Goal: Task Accomplishment & Management: Use online tool/utility

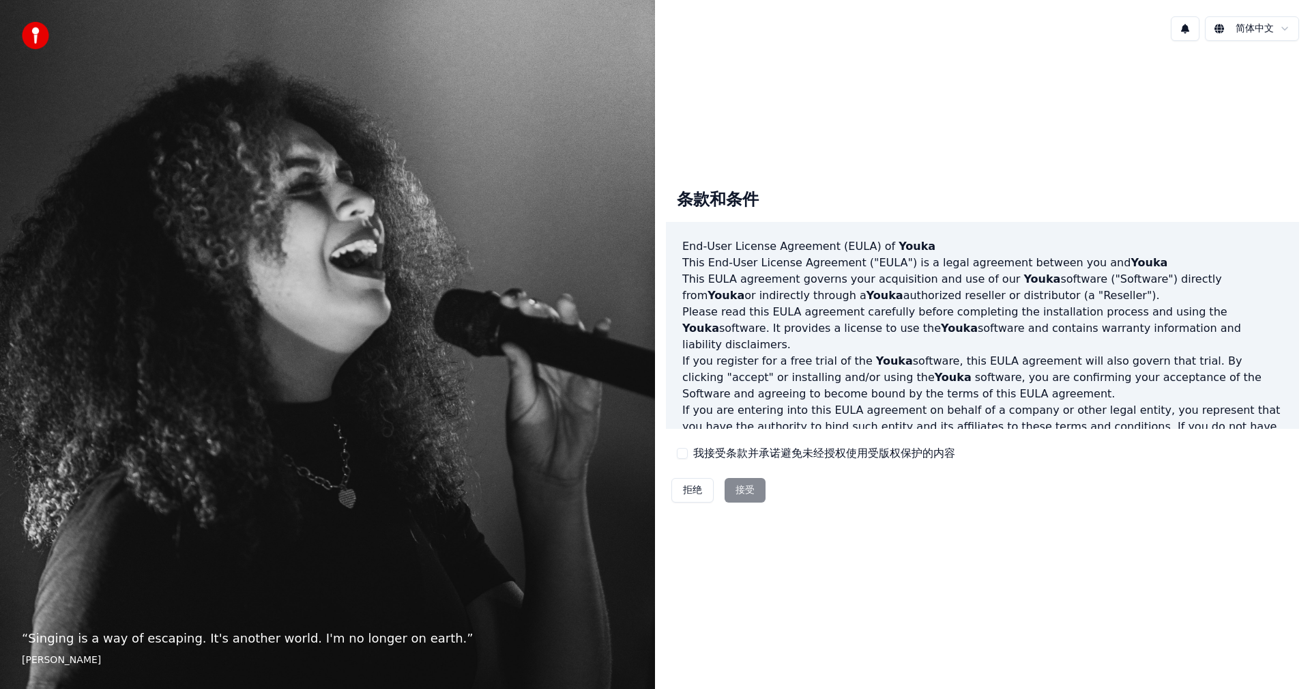
click at [742, 491] on div "拒绝 接受" at bounding box center [718, 489] width 105 height 35
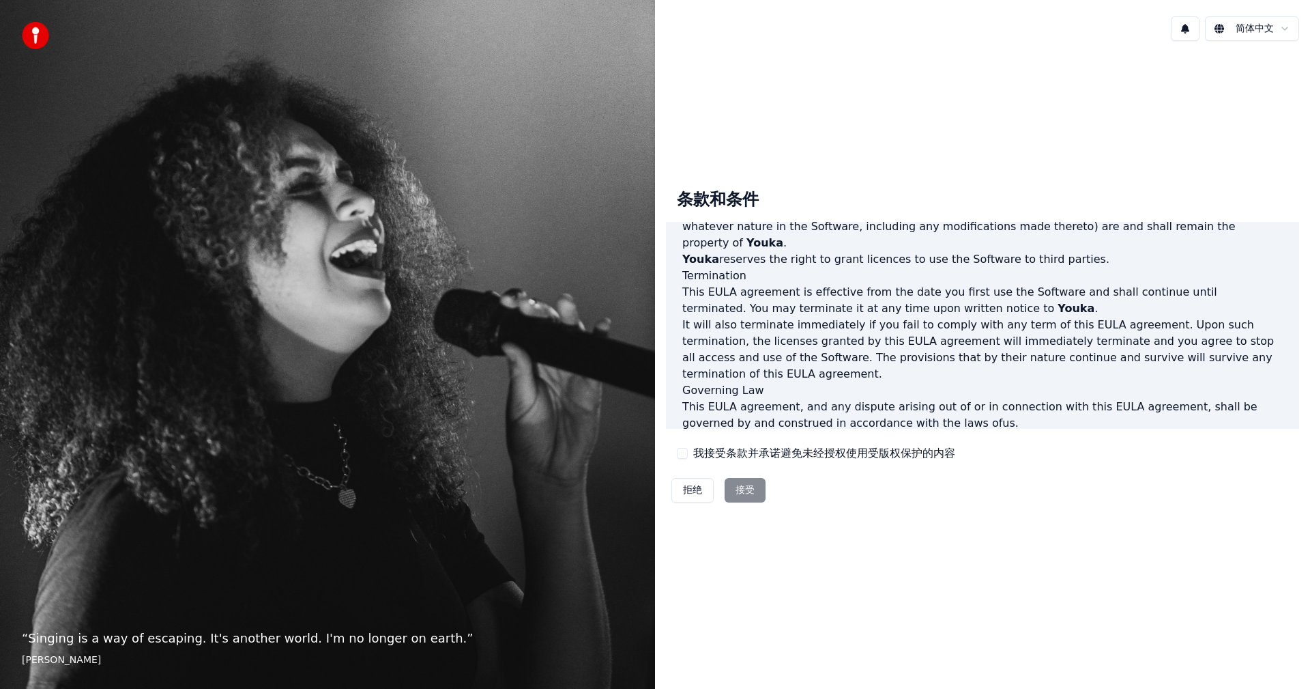
scroll to position [579, 0]
click at [738, 491] on div "拒绝 接受" at bounding box center [718, 489] width 105 height 35
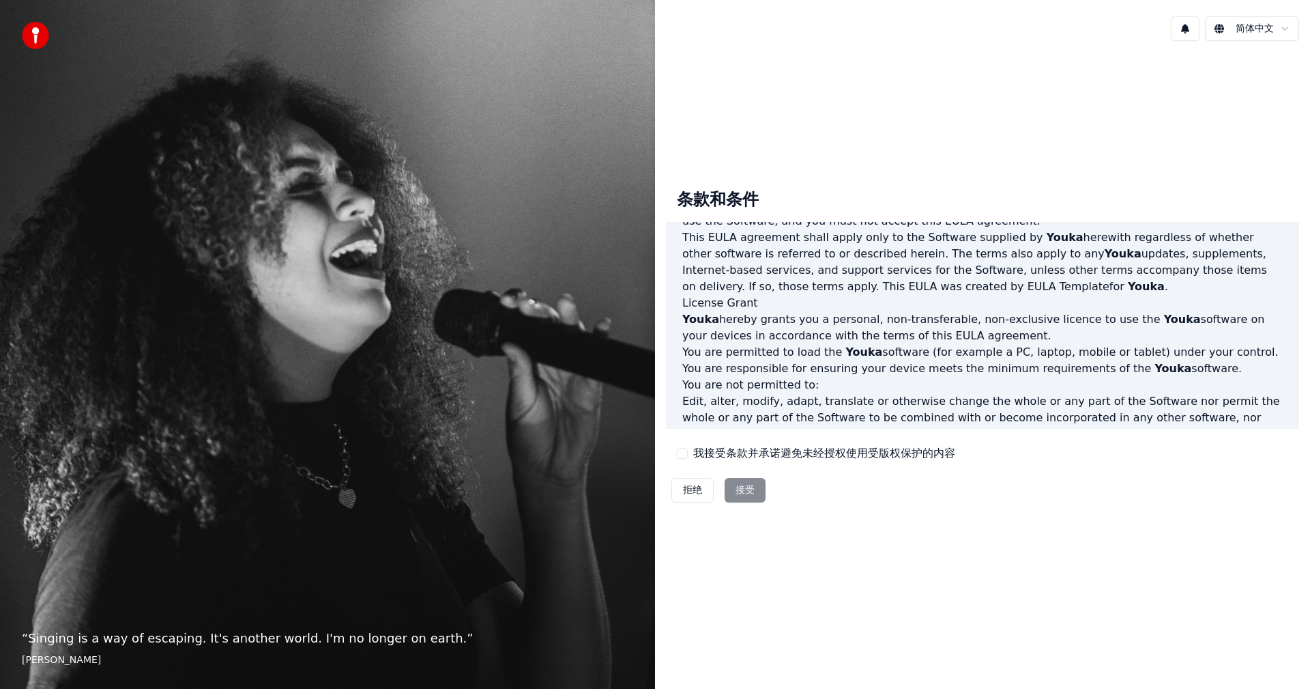
scroll to position [0, 0]
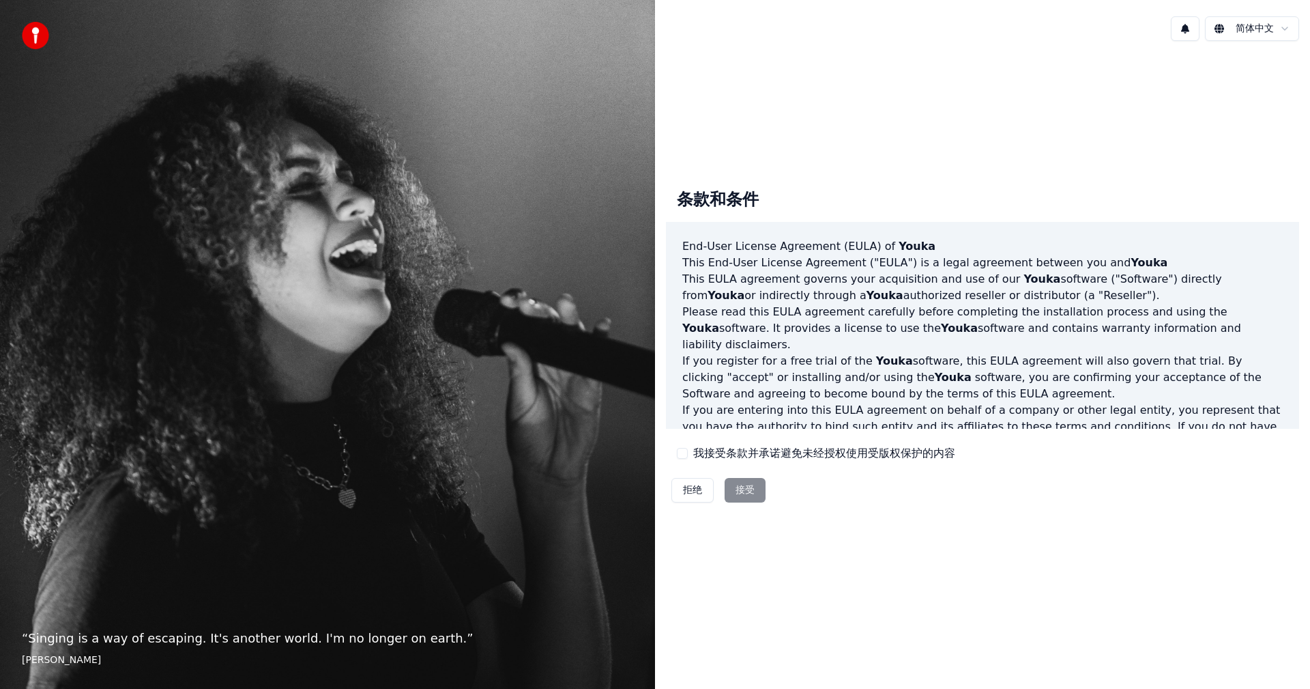
click at [1282, 28] on html "“ Singing is a way of escaping. It's another world. I'm no longer on earth. ” E…" at bounding box center [655, 344] width 1310 height 689
click at [1026, 141] on html "“ Singing is a way of escaping. It's another world. I'm no longer on earth. ” E…" at bounding box center [655, 344] width 1310 height 689
click at [1237, 31] on html "“ Singing is a way of escaping. It's another world. I'm no longer on earth. ” E…" at bounding box center [655, 344] width 1310 height 689
click at [749, 491] on div "拒绝 接受" at bounding box center [718, 489] width 105 height 35
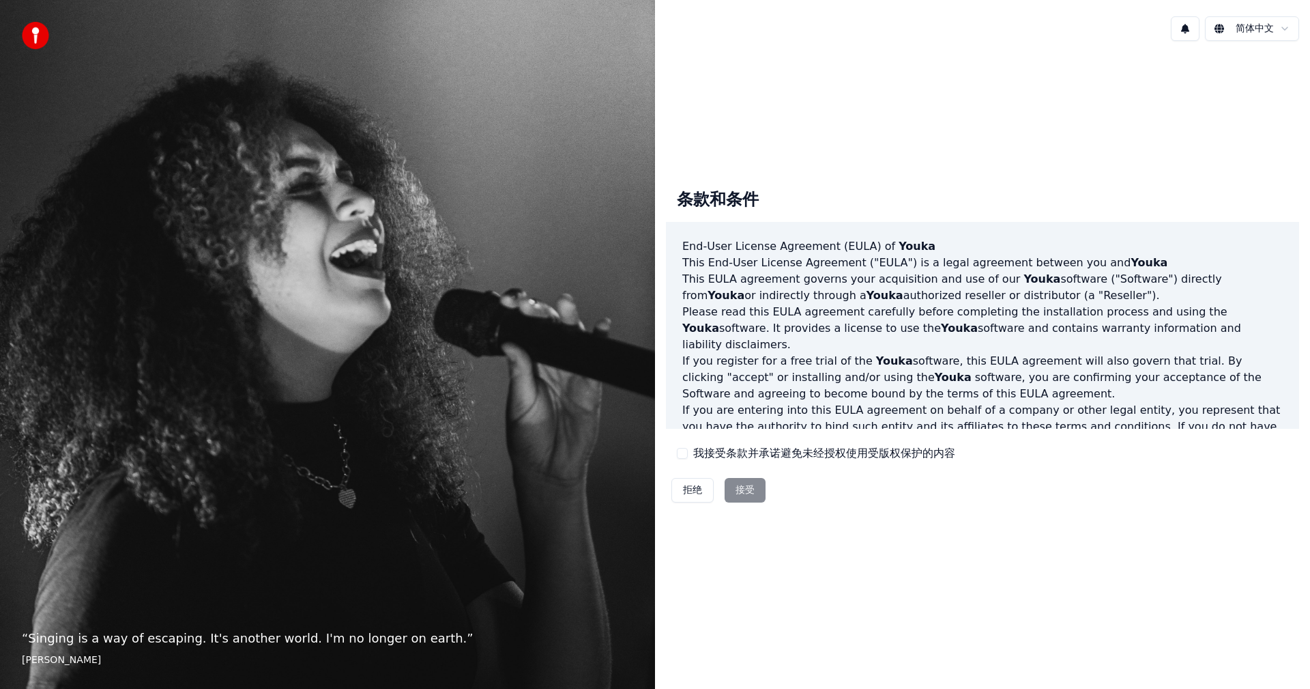
click at [755, 494] on div "拒绝 接受" at bounding box center [718, 489] width 105 height 35
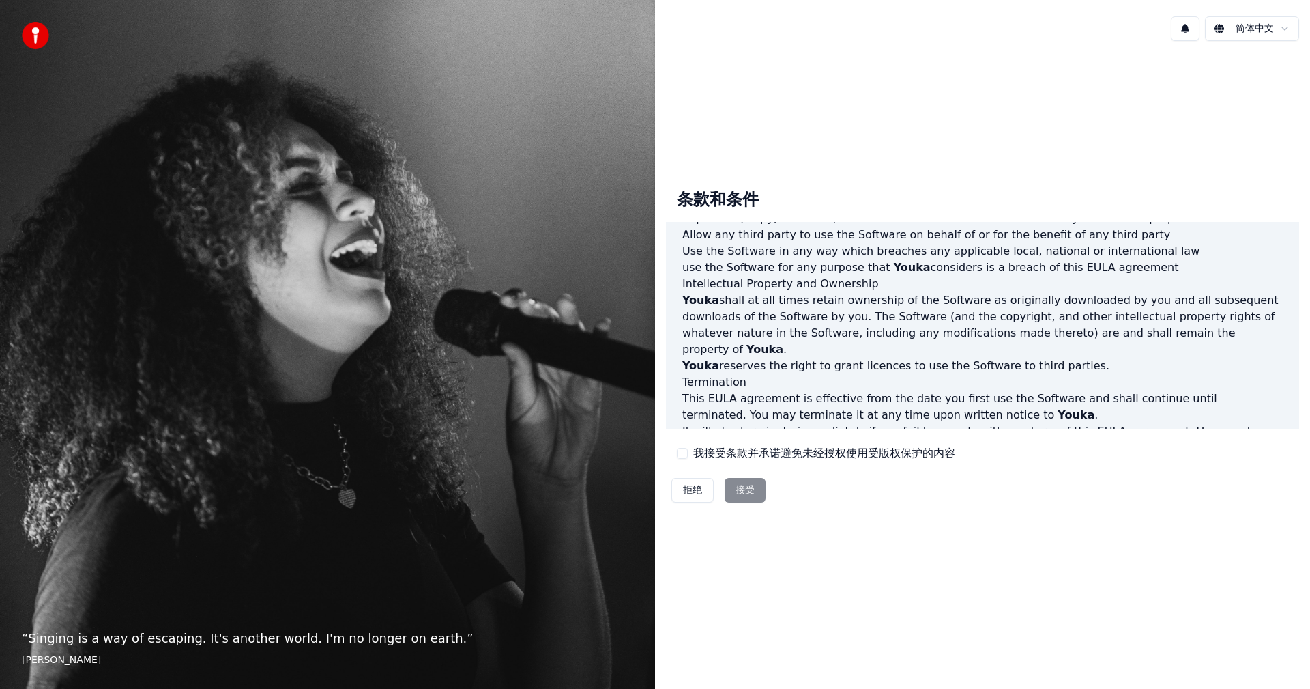
scroll to position [579, 0]
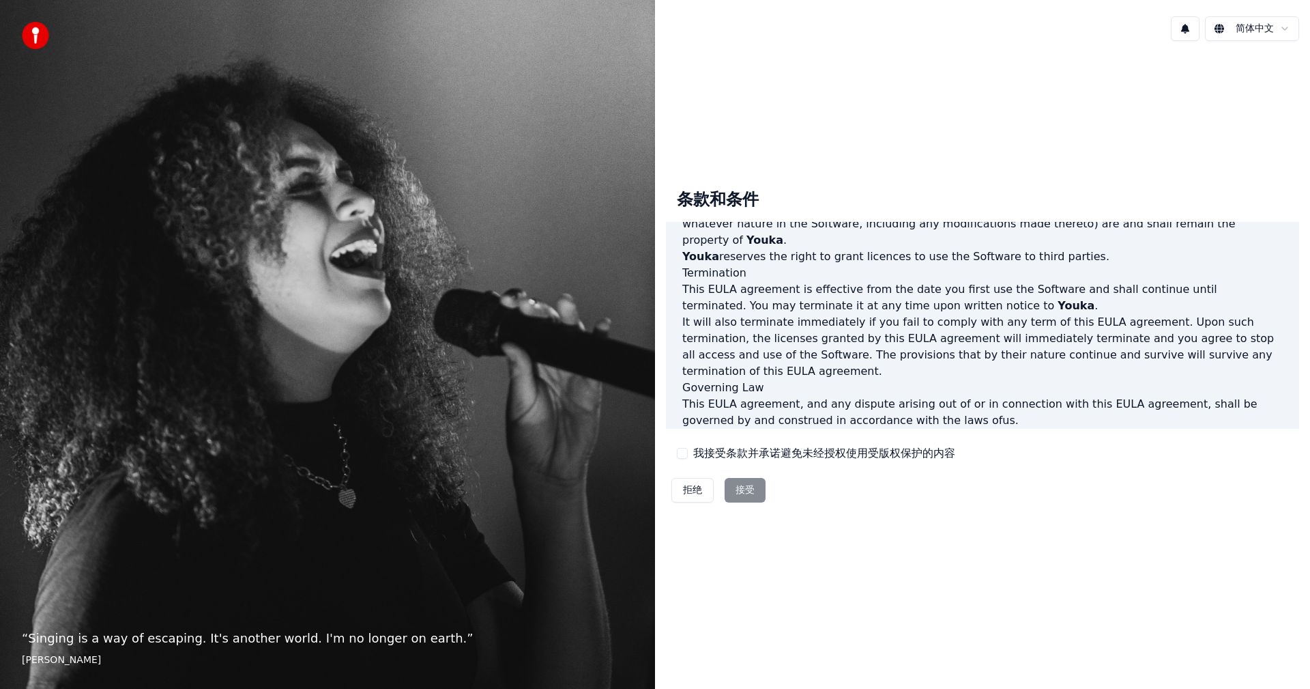
click at [936, 396] on p "This EULA agreement, and any dispute arising out of or in connection with this …" at bounding box center [982, 412] width 601 height 33
drag, startPoint x: 687, startPoint y: 456, endPoint x: 697, endPoint y: 458, distance: 11.1
click at [687, 456] on button "我接受条款并承诺避免未经授权使用受版权保护的内容" at bounding box center [682, 453] width 11 height 11
click at [745, 489] on button "接受" at bounding box center [745, 490] width 41 height 25
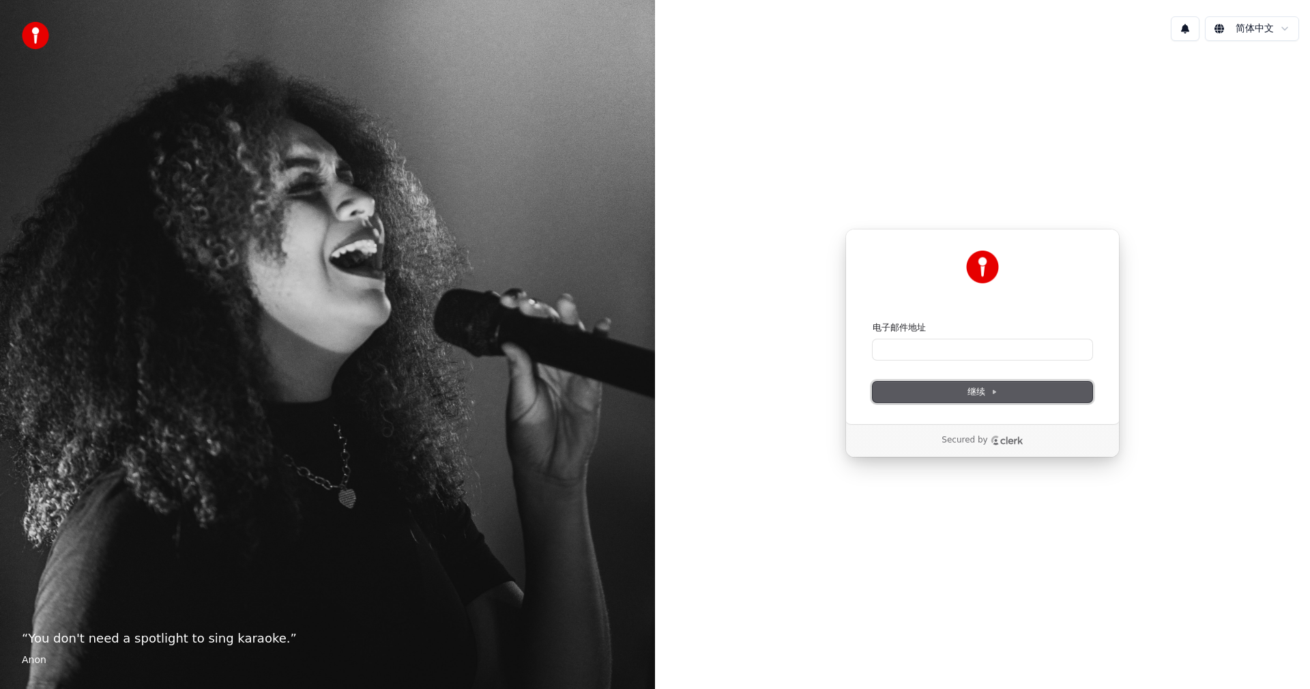
click at [982, 392] on span "继续" at bounding box center [983, 392] width 30 height 12
click at [901, 354] on input "电子邮件地址" at bounding box center [983, 349] width 220 height 20
click at [975, 388] on span "继续" at bounding box center [983, 392] width 30 height 12
type input "**********"
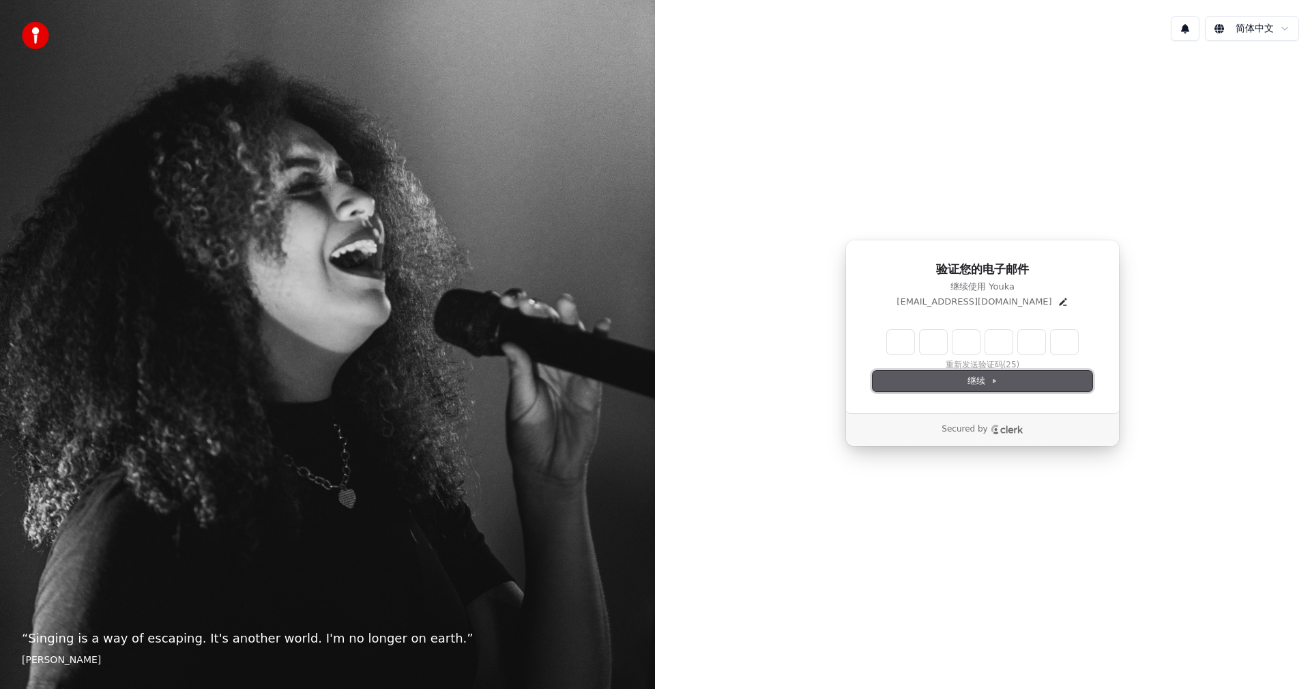
click at [974, 381] on span "继续" at bounding box center [983, 381] width 30 height 12
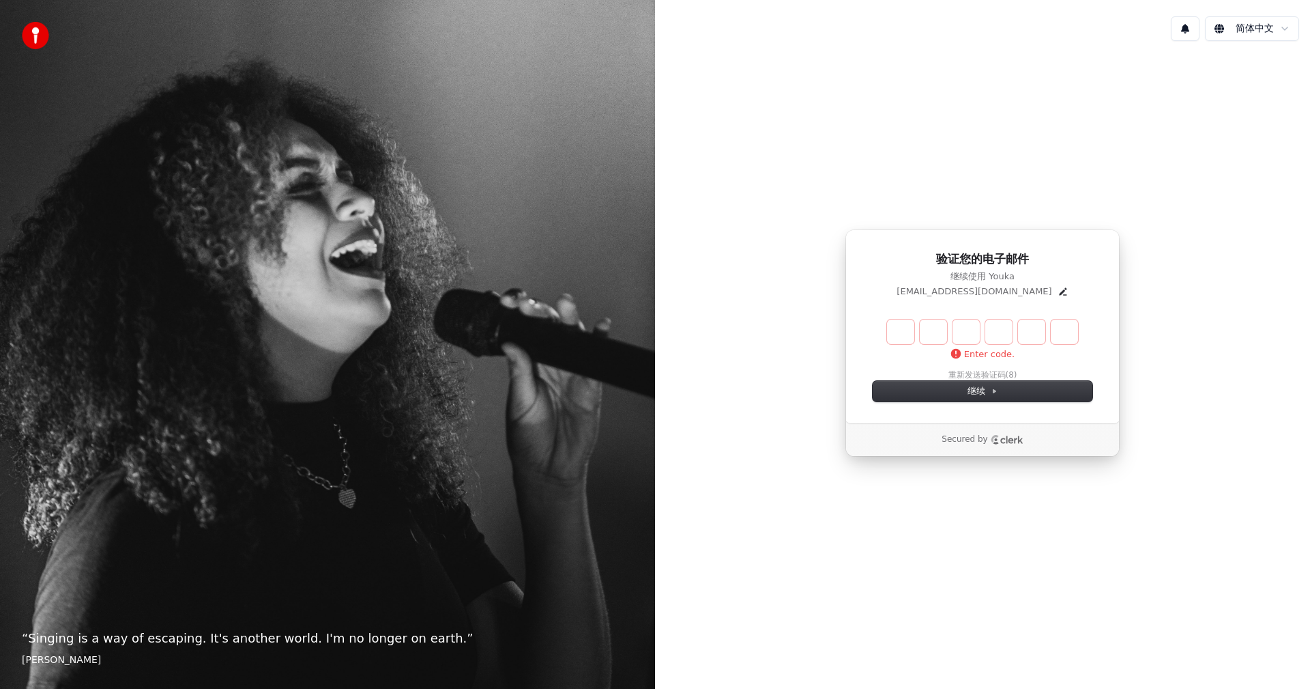
click at [902, 333] on input "Enter verification code" at bounding box center [982, 331] width 191 height 25
type input "******"
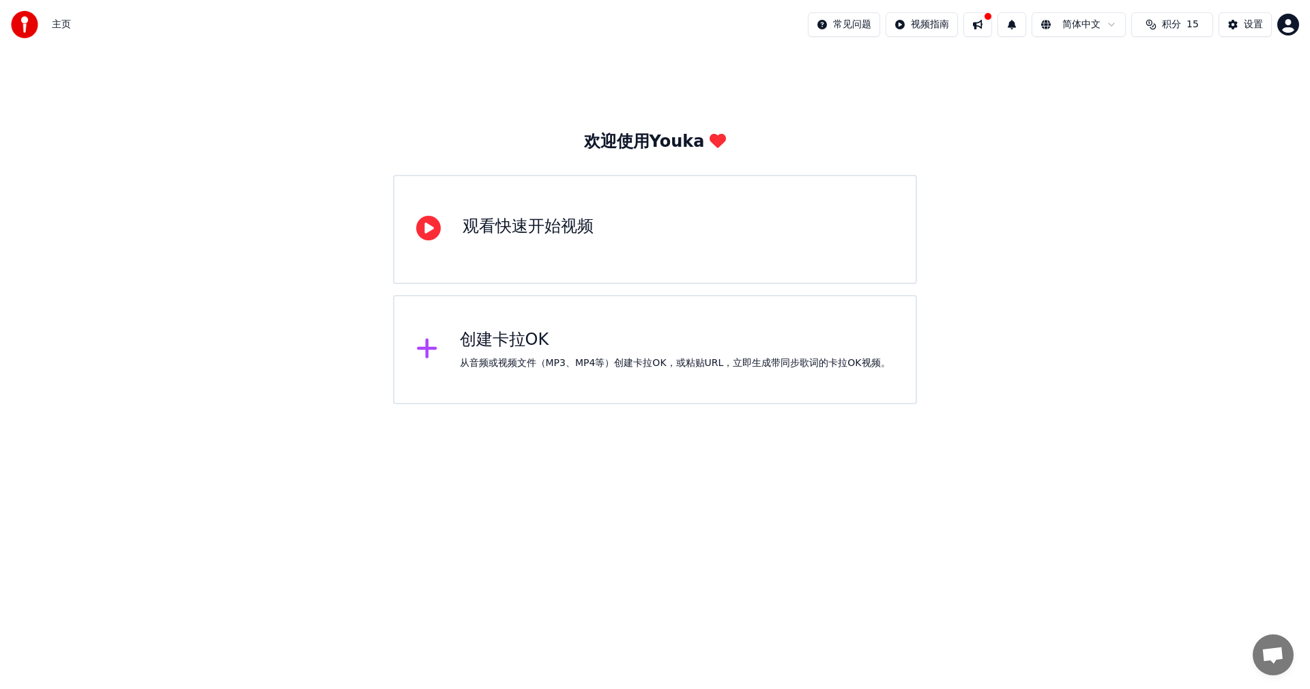
click at [500, 226] on div "观看快速开始视频" at bounding box center [528, 227] width 131 height 22
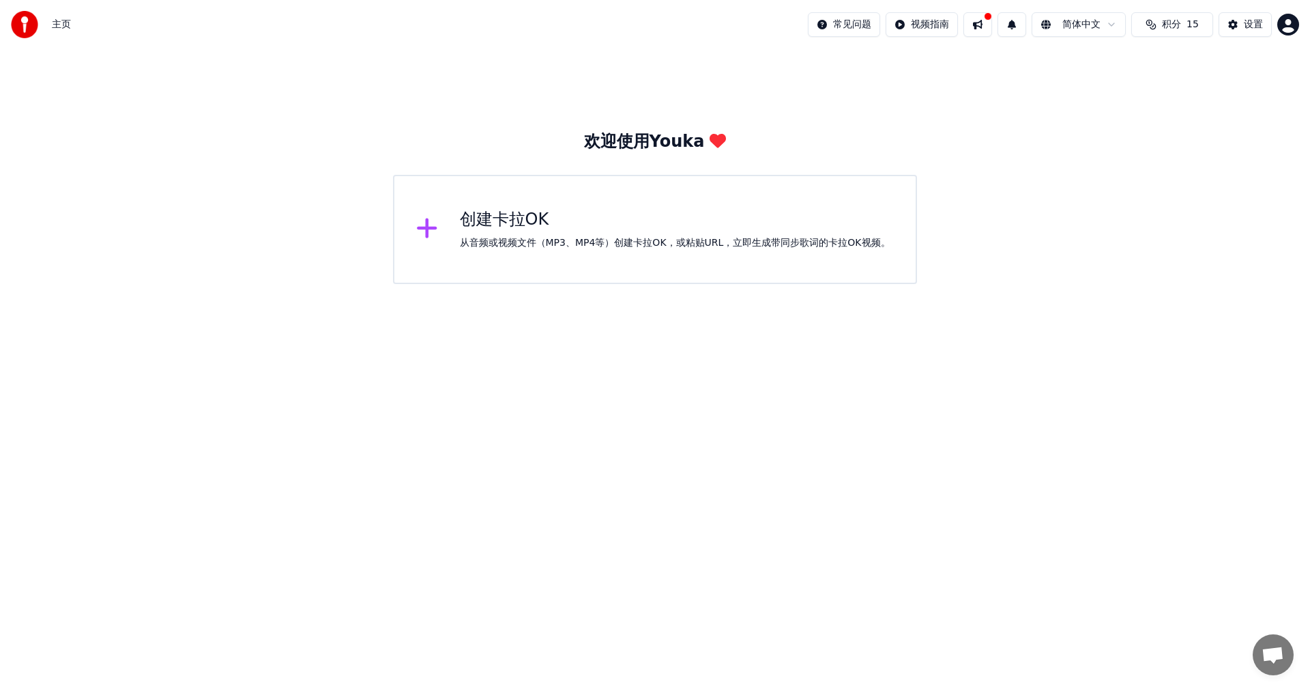
click at [496, 236] on div "从音频或视频文件（MP3、MP4等）创建卡拉OK，或粘贴URL，立即生成带同步歌词的卡拉OK视频。" at bounding box center [675, 243] width 431 height 14
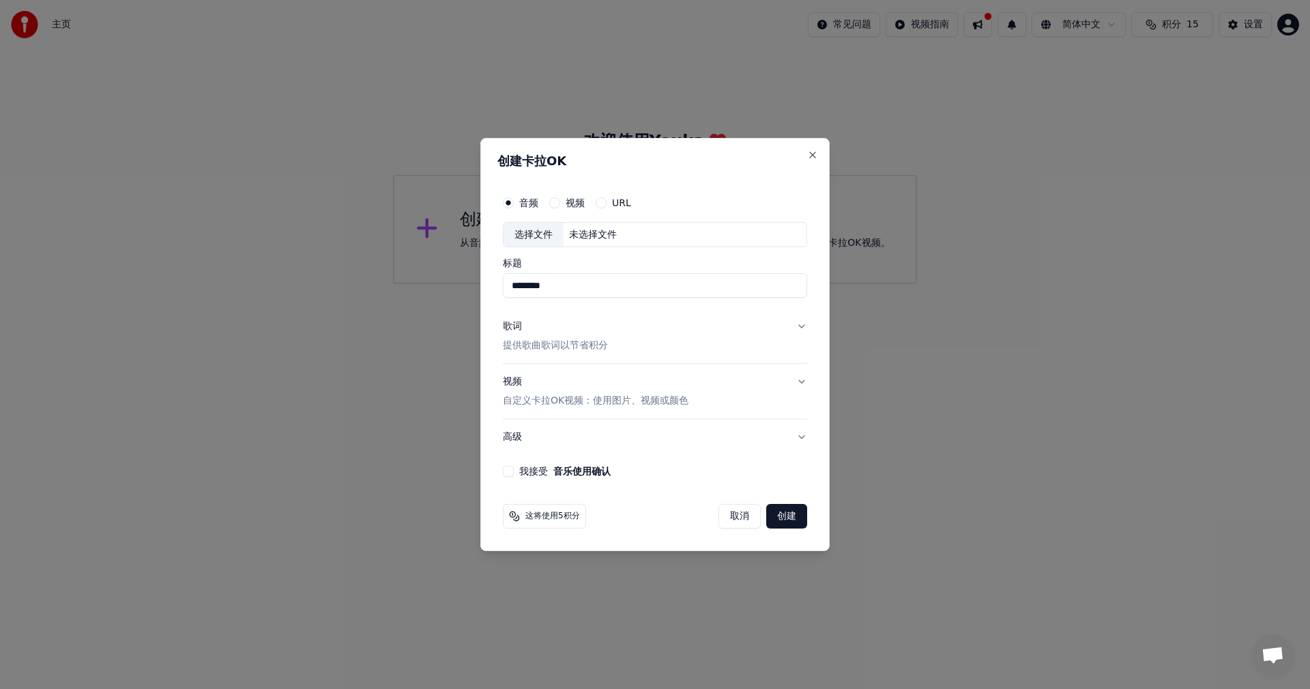
click at [575, 281] on input "********" at bounding box center [655, 286] width 304 height 25
type input "*"
click at [801, 326] on button "歌词 提供歌曲歌词以节省积分" at bounding box center [655, 336] width 304 height 55
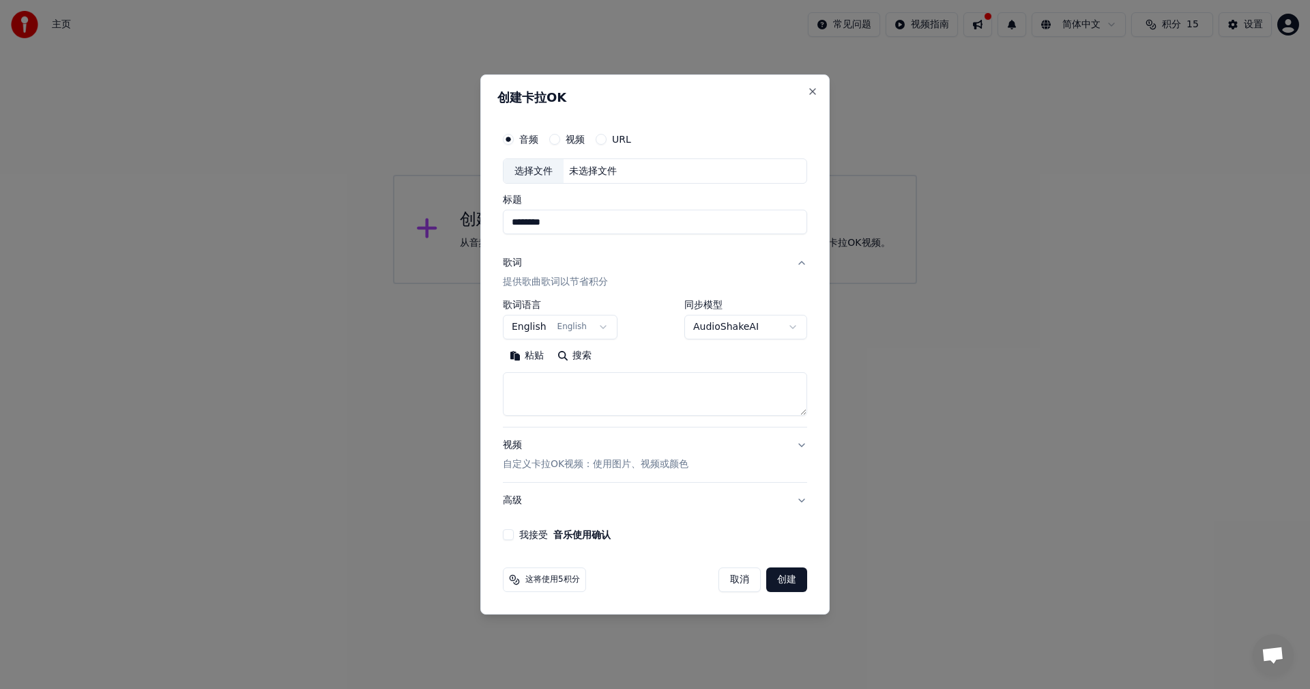
click at [793, 584] on button "创建" at bounding box center [786, 579] width 41 height 25
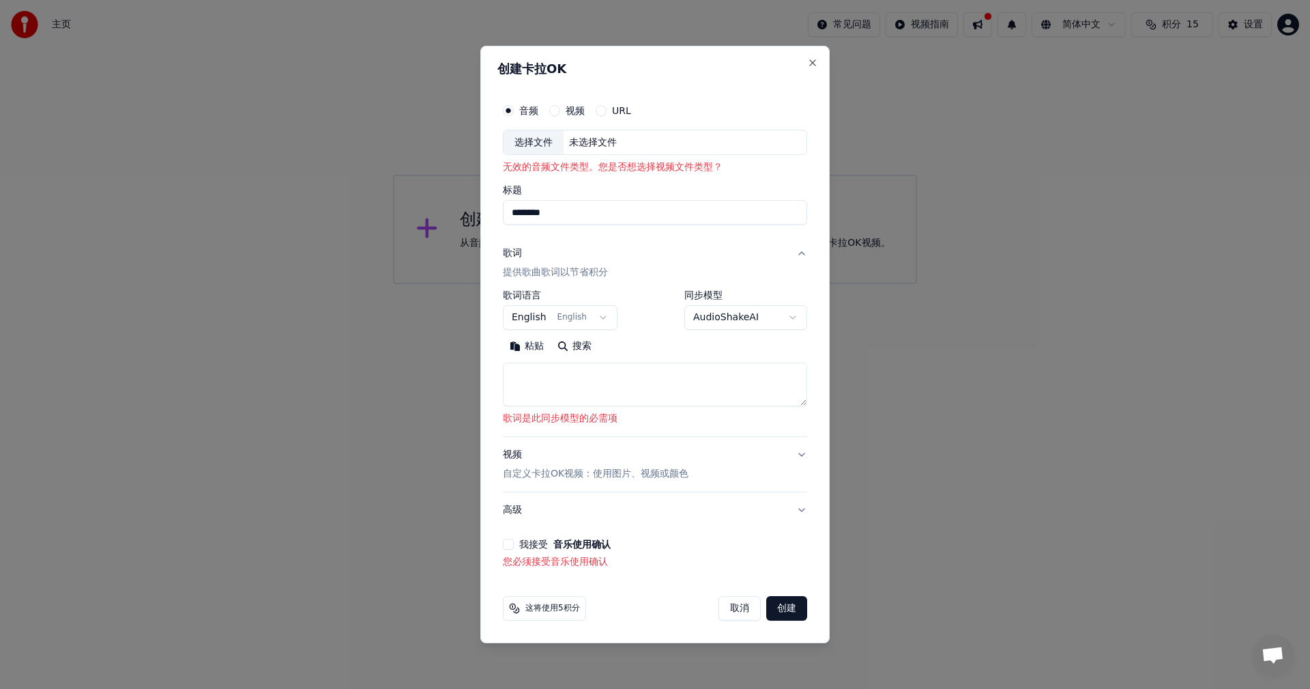
click at [534, 140] on div "选择文件" at bounding box center [534, 142] width 60 height 25
click at [603, 205] on input "********" at bounding box center [655, 213] width 304 height 25
type input "*"
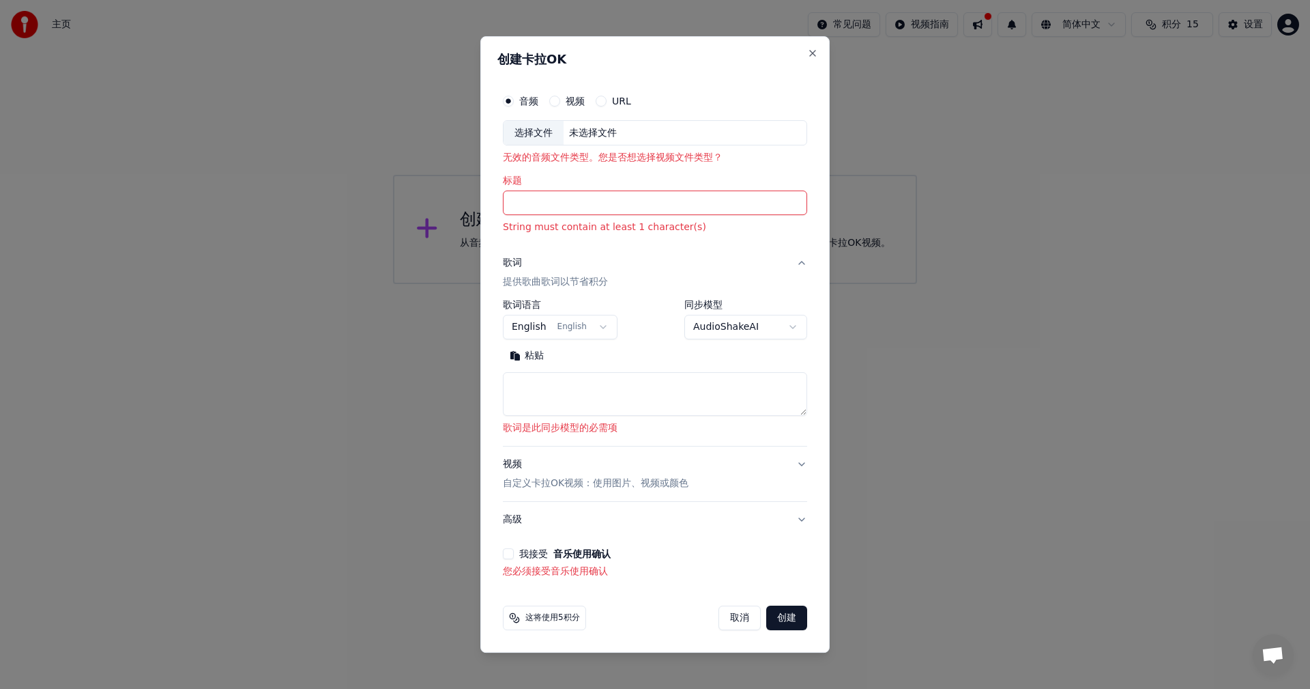
click at [601, 284] on body "**********" at bounding box center [655, 142] width 1310 height 284
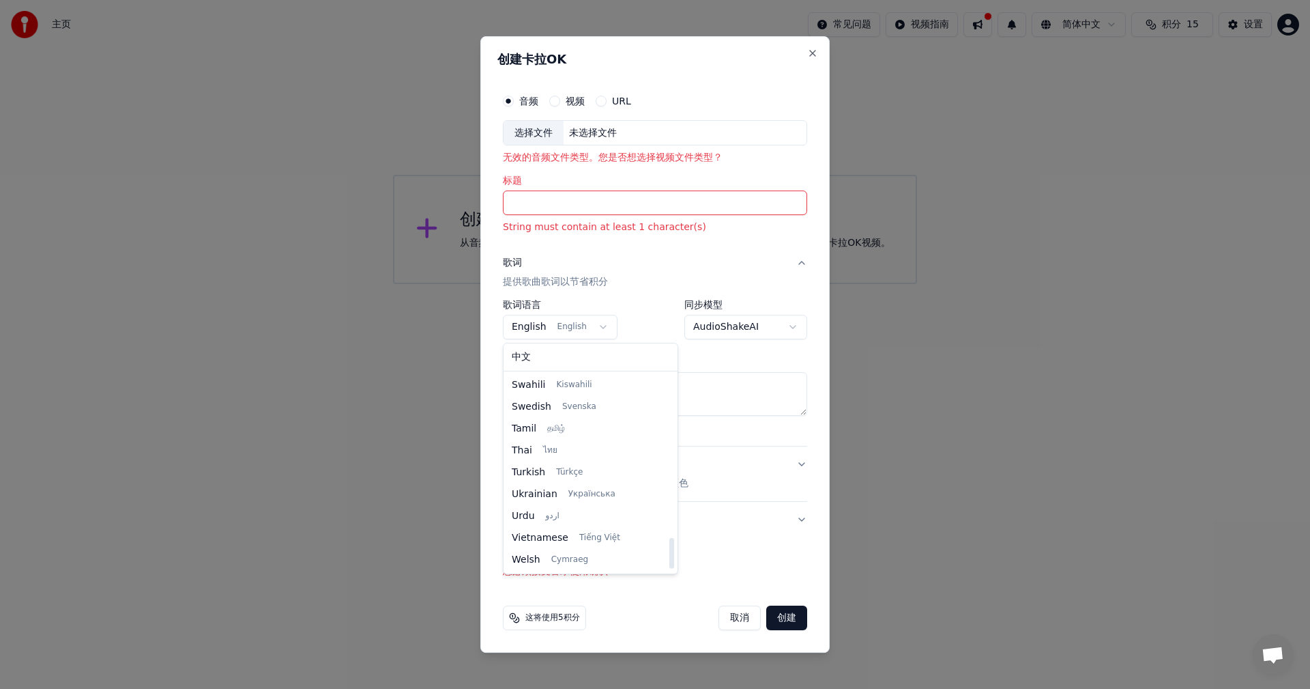
scroll to position [979, 0]
select select "**"
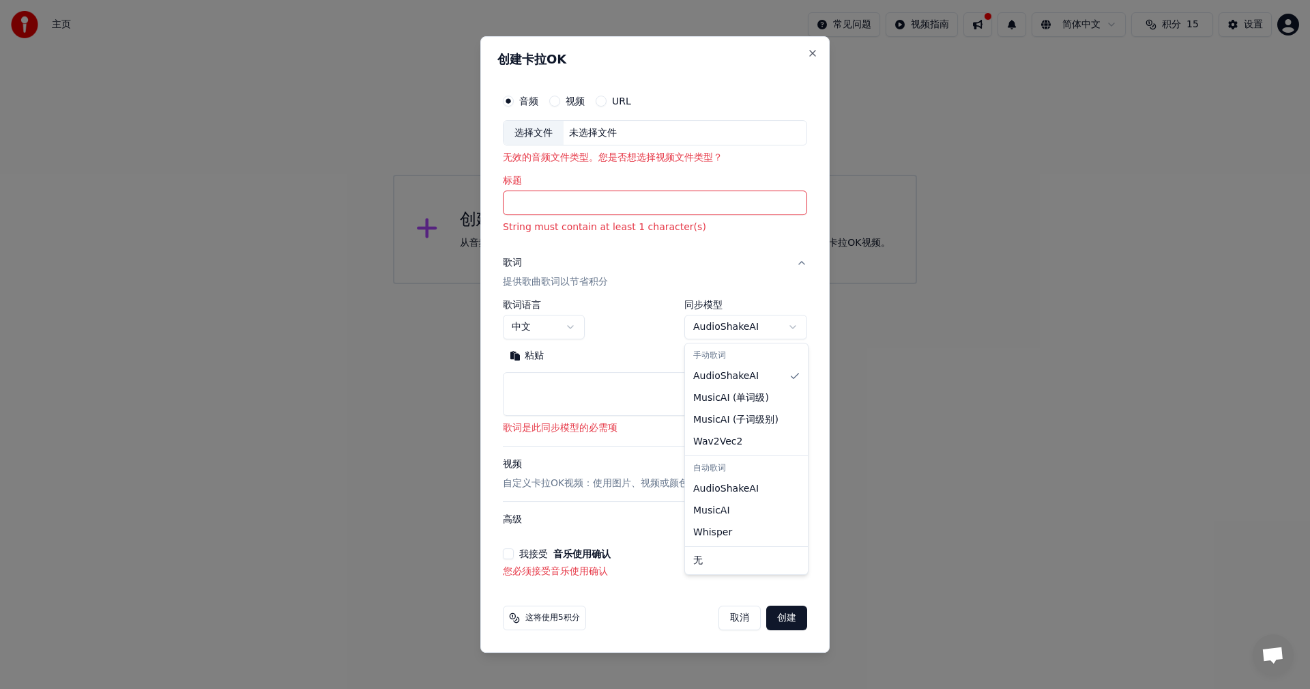
click at [791, 284] on body "**********" at bounding box center [655, 142] width 1310 height 284
click at [816, 53] on button "Close" at bounding box center [812, 53] width 11 height 11
select select
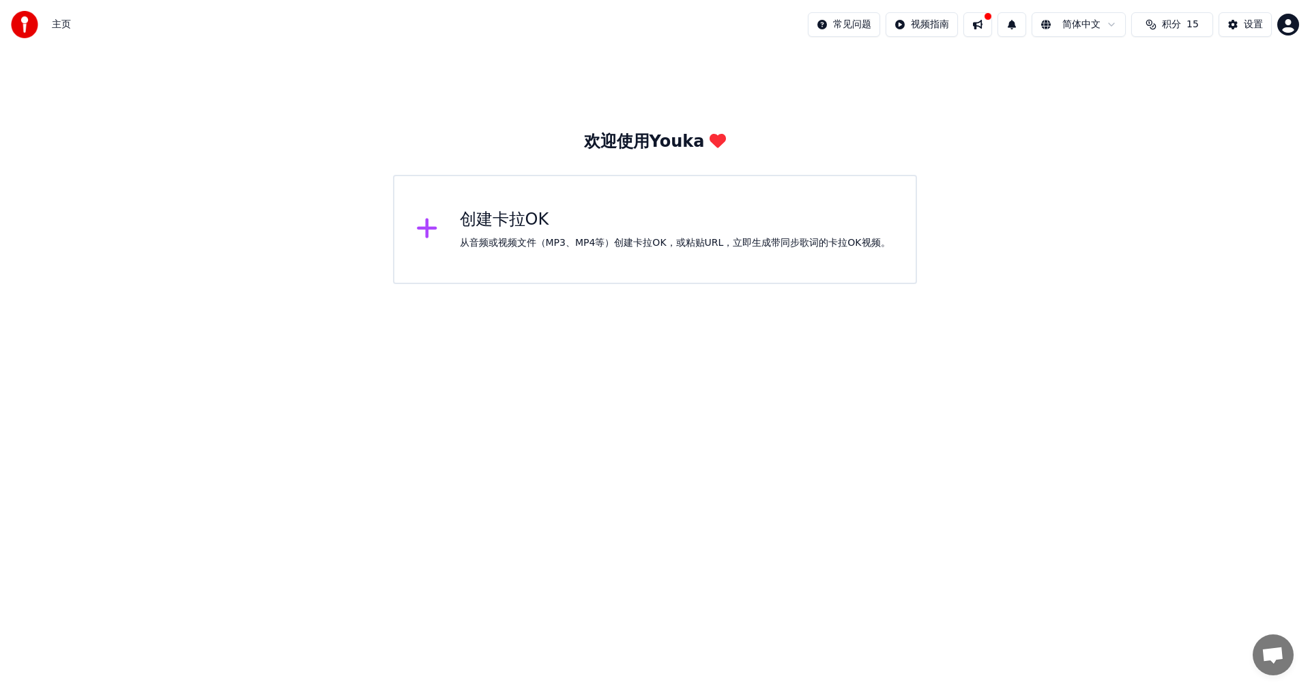
click at [526, 217] on div "创建卡拉OK" at bounding box center [675, 220] width 431 height 22
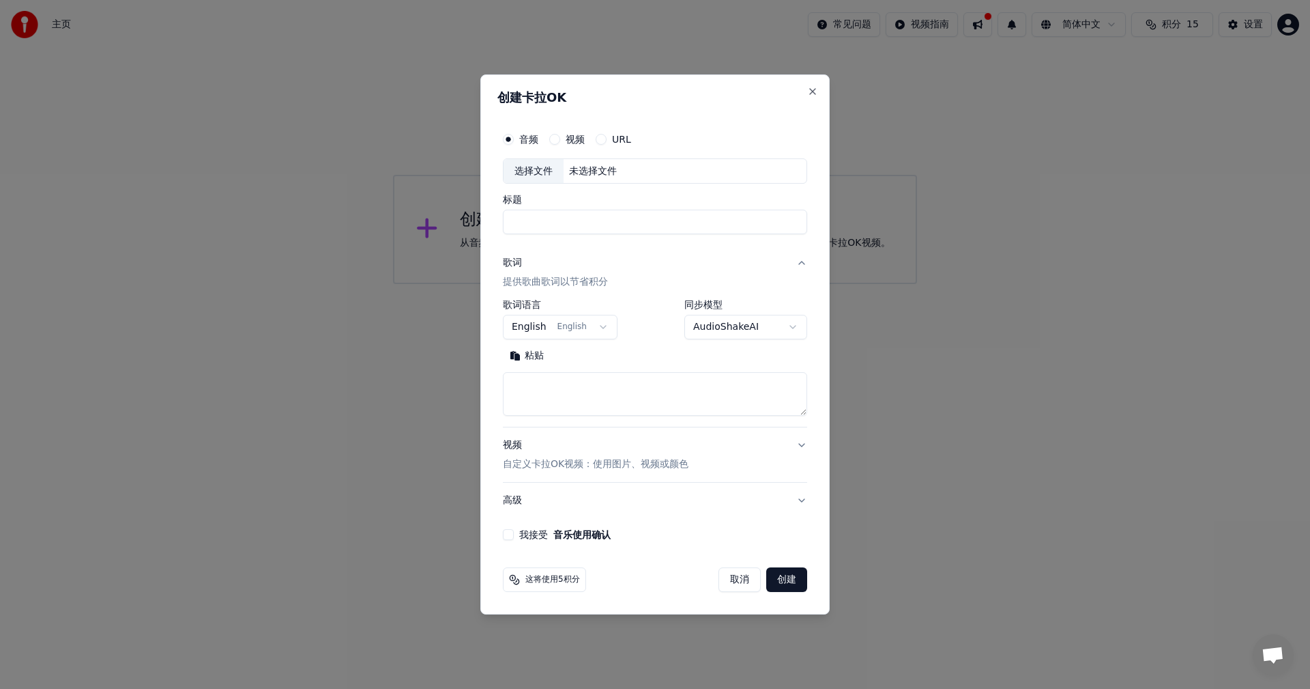
click at [624, 134] on label "URL" at bounding box center [621, 139] width 19 height 10
click at [607, 134] on button "URL" at bounding box center [601, 139] width 11 height 11
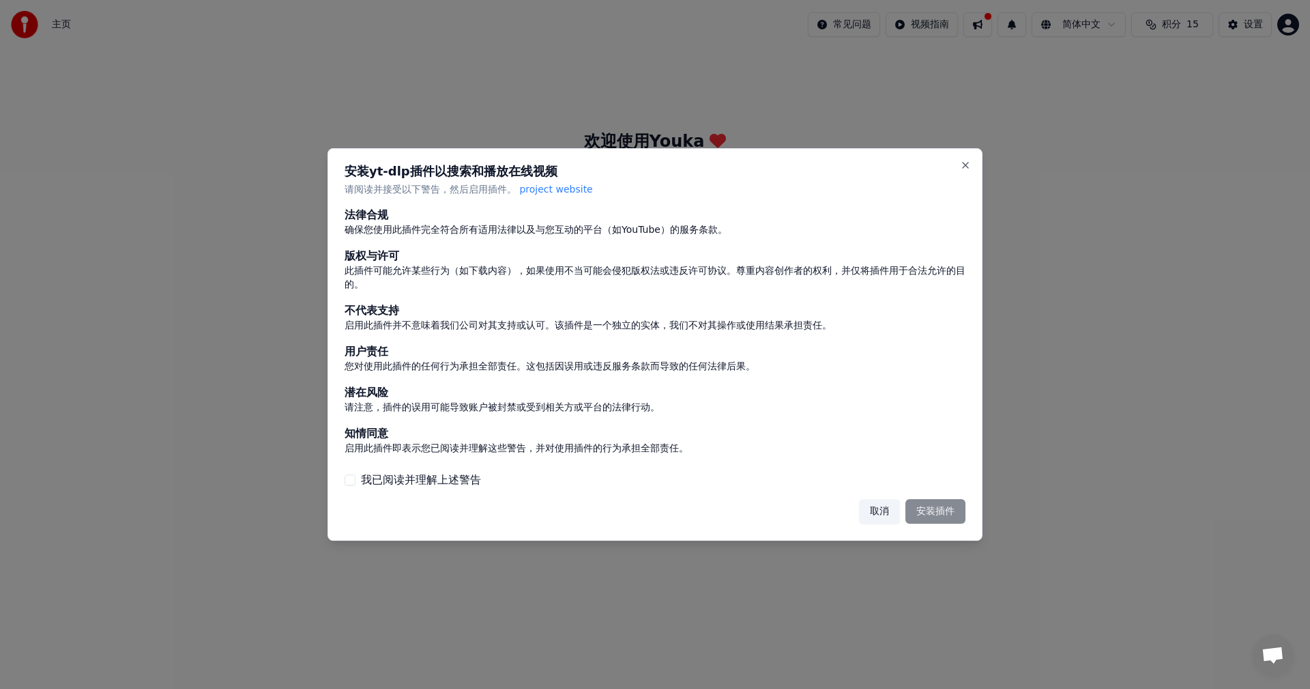
click at [345, 480] on button "我已阅读并理解上述警告" at bounding box center [350, 479] width 11 height 11
click at [925, 511] on button "安装插件" at bounding box center [936, 511] width 60 height 25
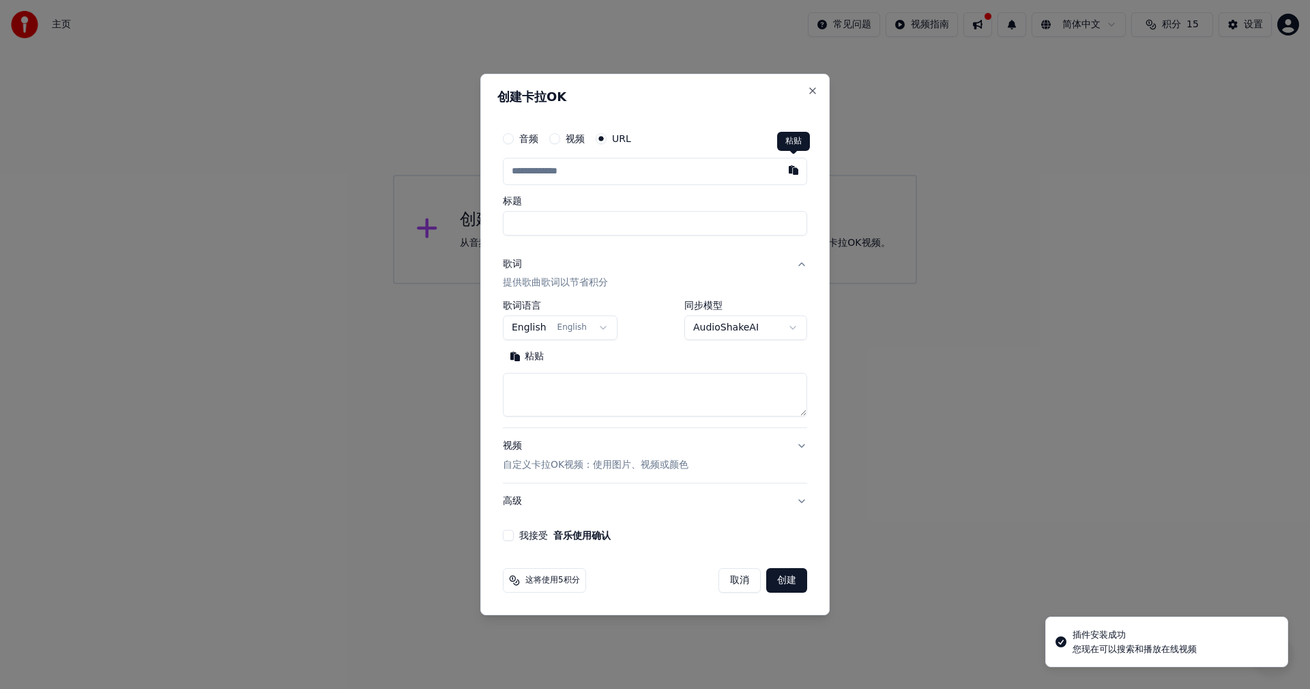
click at [792, 171] on button "button" at bounding box center [793, 170] width 27 height 25
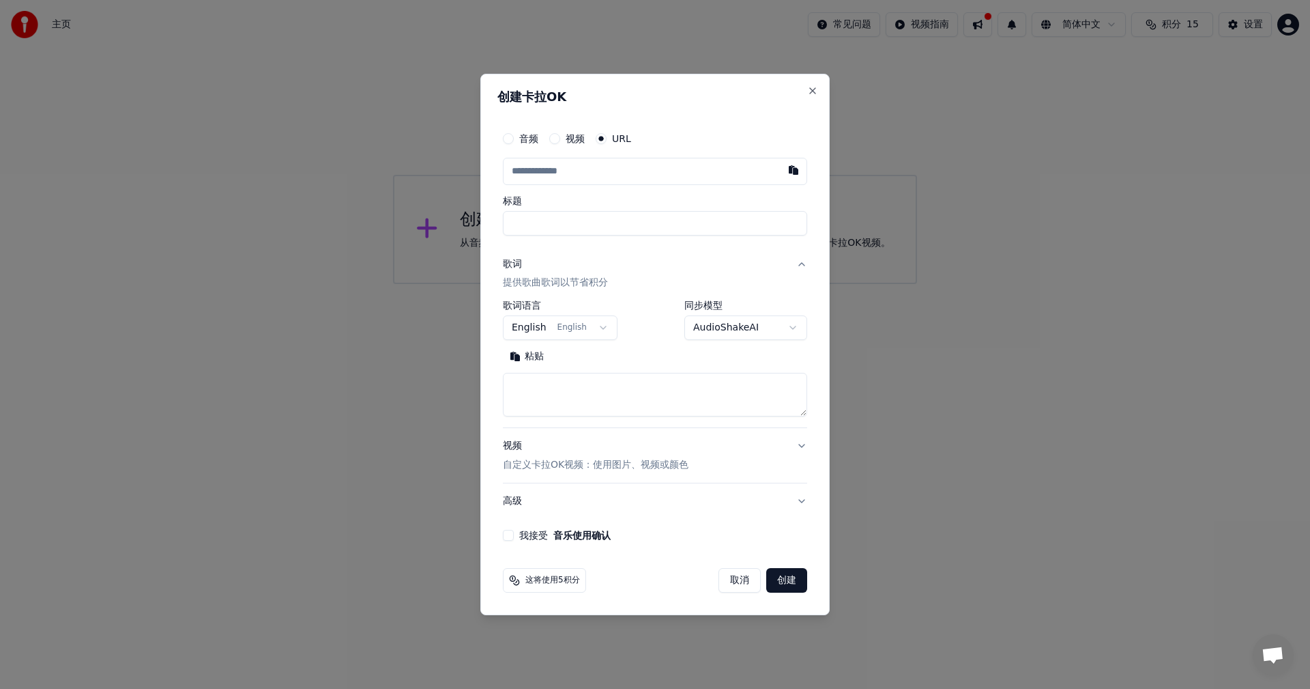
click at [794, 169] on button "button" at bounding box center [793, 170] width 27 height 25
click at [659, 200] on label "标题" at bounding box center [655, 201] width 304 height 10
click at [659, 211] on input "标题" at bounding box center [655, 223] width 304 height 25
click at [791, 168] on button "button" at bounding box center [793, 170] width 27 height 25
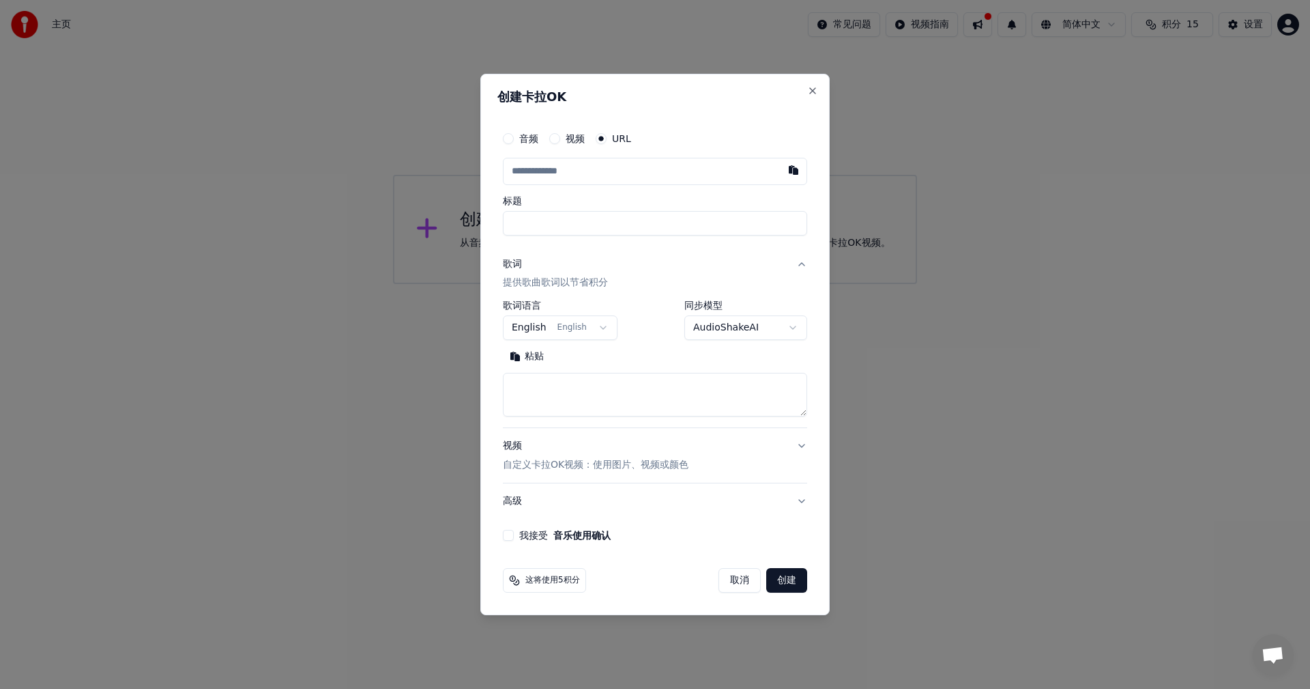
click at [791, 168] on button "button" at bounding box center [793, 170] width 27 height 25
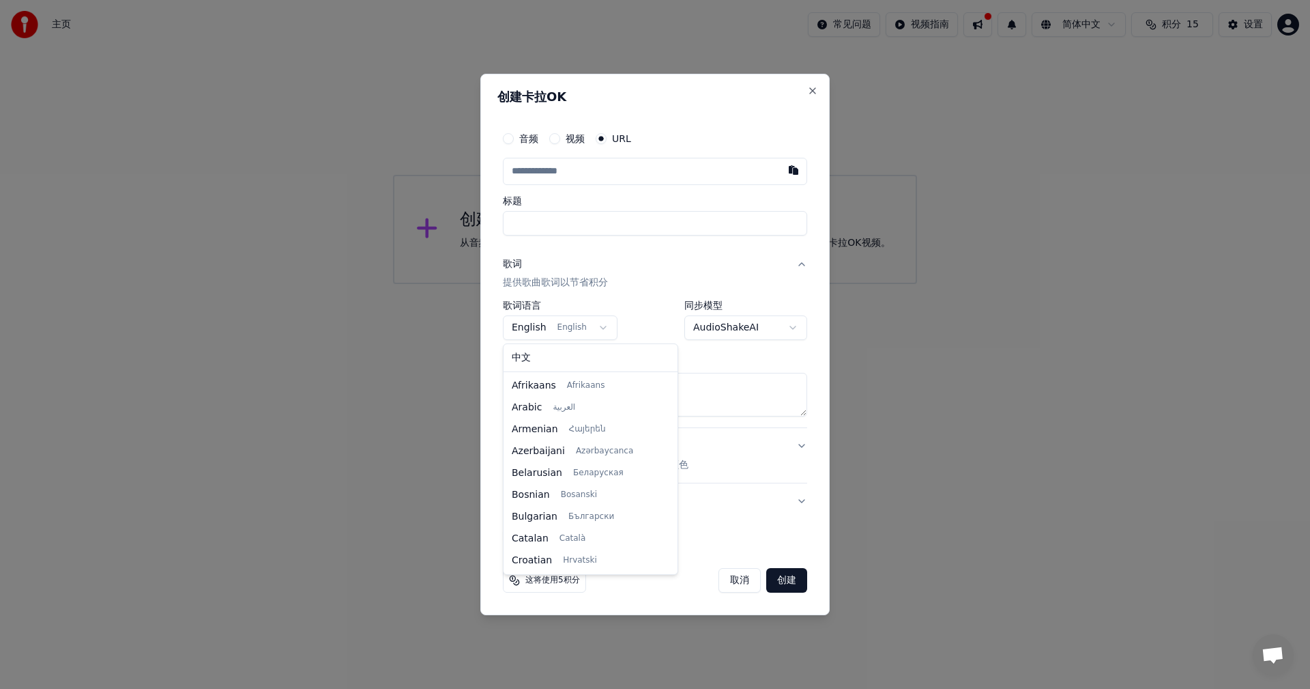
click at [541, 284] on body "**********" at bounding box center [655, 142] width 1310 height 284
select select "**"
drag, startPoint x: 519, startPoint y: 354, endPoint x: 534, endPoint y: 351, distance: 14.7
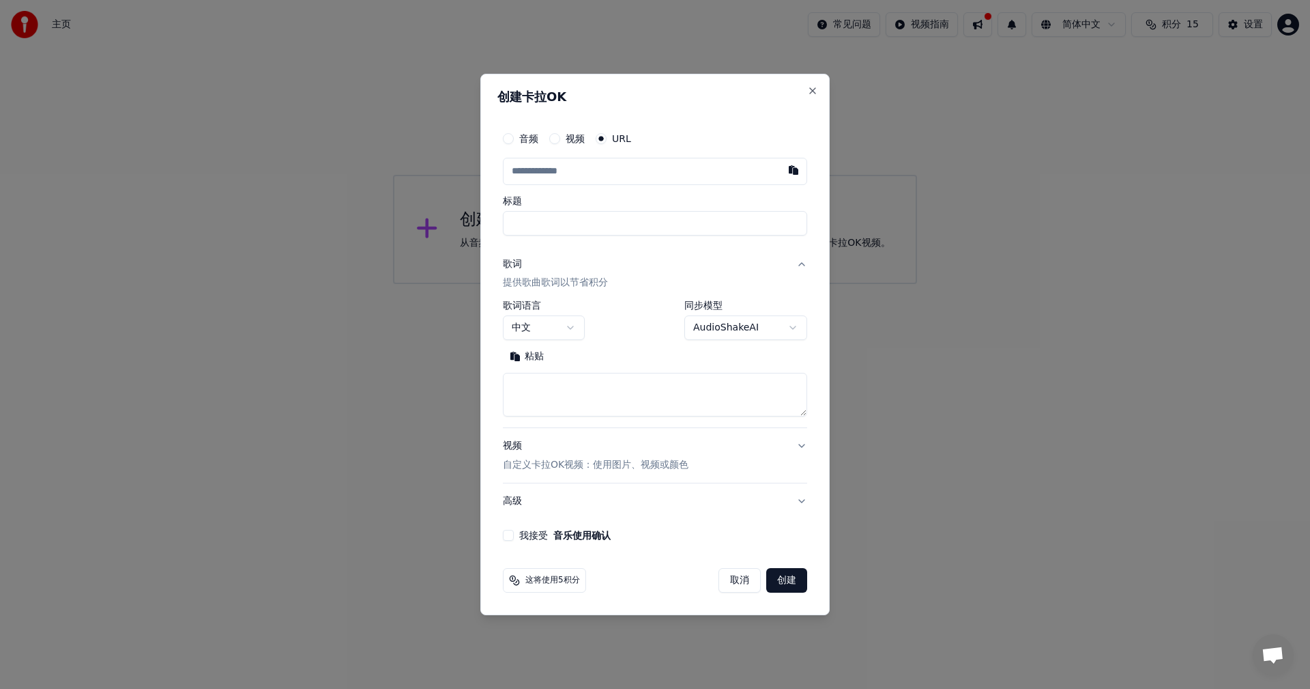
click at [525, 354] on button "粘贴" at bounding box center [527, 357] width 48 height 22
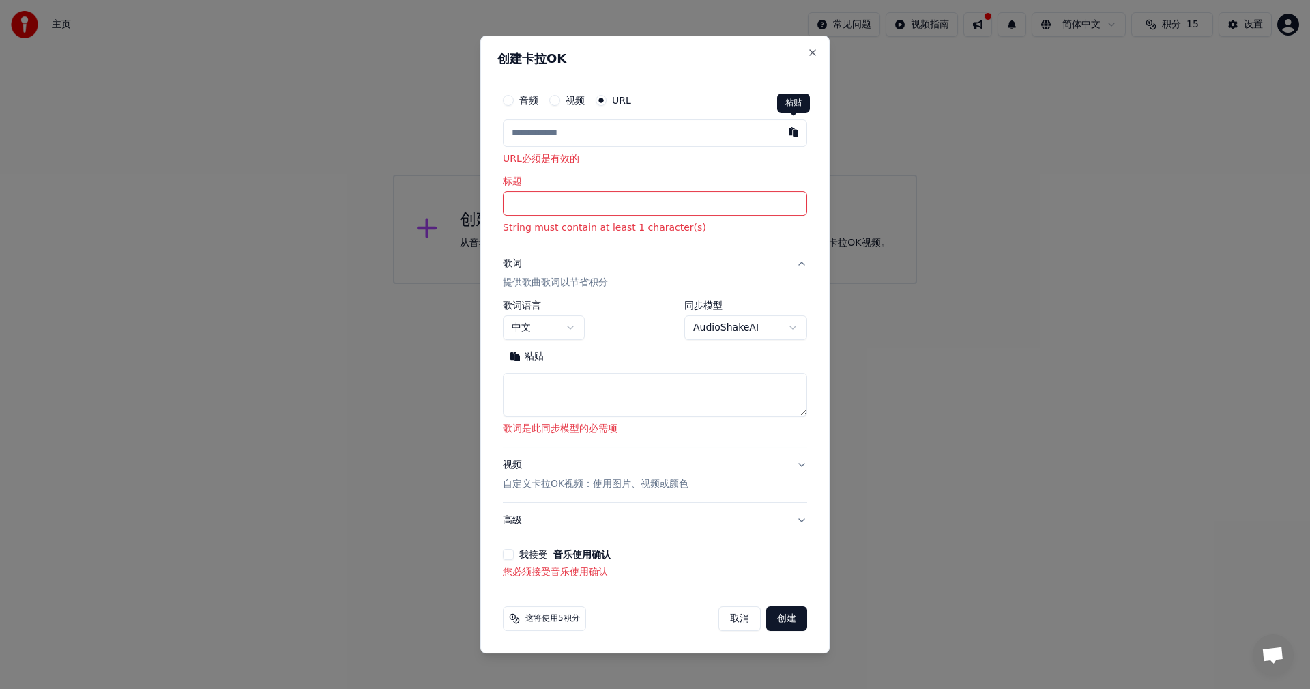
click at [796, 129] on button "button" at bounding box center [793, 131] width 27 height 25
click at [545, 201] on input "标题" at bounding box center [655, 204] width 304 height 25
paste input "**********"
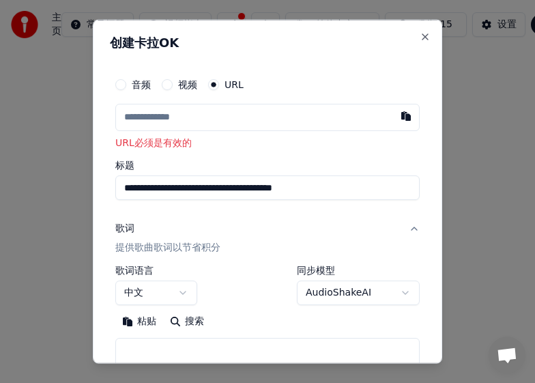
type input "**********"
click button "粘贴" at bounding box center [139, 322] width 48 height 22
type textarea "**********"
drag, startPoint x: 362, startPoint y: 187, endPoint x: 87, endPoint y: 179, distance: 275.1
click at [87, 179] on body "**********" at bounding box center [267, 144] width 535 height 289
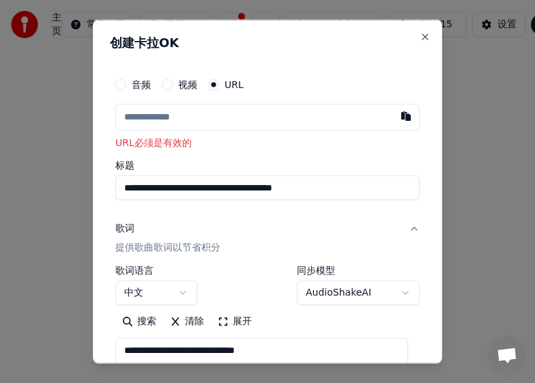
click at [174, 115] on input "text" at bounding box center [267, 116] width 304 height 27
paste input "**********"
type input "**********"
drag, startPoint x: 360, startPoint y: 186, endPoint x: 101, endPoint y: 182, distance: 258.7
click at [101, 182] on div "**********" at bounding box center [267, 191] width 349 height 345
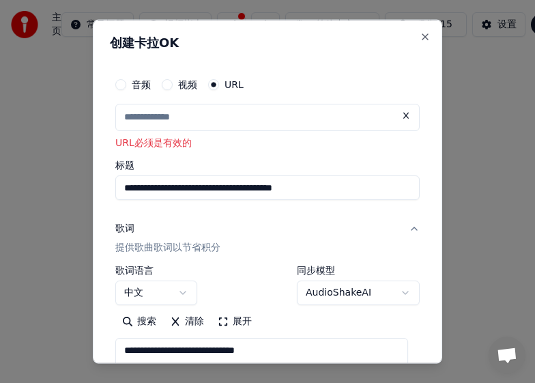
type input "**********"
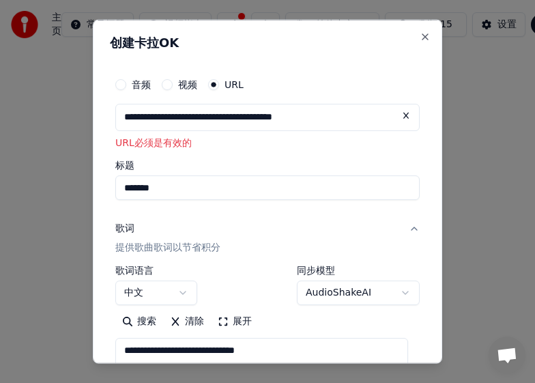
type input "*******"
click button at bounding box center [405, 115] width 27 height 25
click at [184, 121] on input "text" at bounding box center [267, 116] width 304 height 27
paste input "**********"
click at [368, 116] on input "**********" at bounding box center [267, 116] width 304 height 27
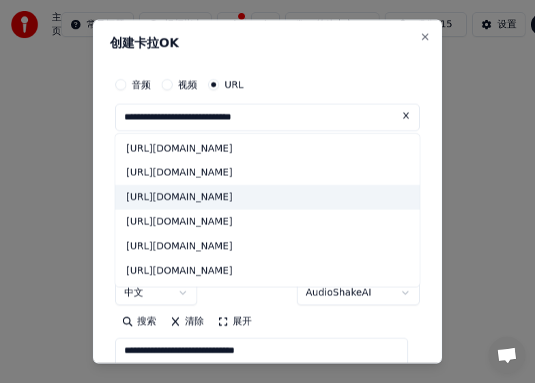
click at [330, 201] on div "[URL][DOMAIN_NAME]" at bounding box center [267, 197] width 304 height 25
type input "**********"
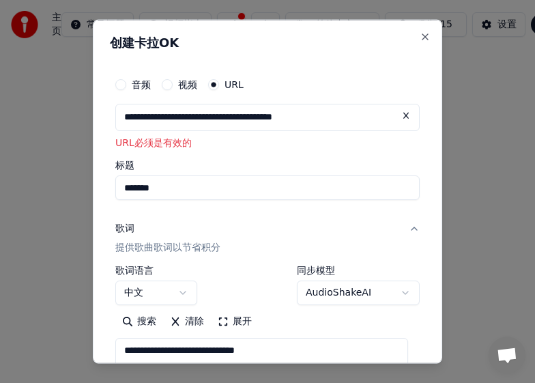
click button at bounding box center [405, 115] width 27 height 25
click at [392, 114] on button "button" at bounding box center [405, 115] width 27 height 25
type input "**********"
click at [377, 120] on input "**********" at bounding box center [267, 116] width 304 height 27
click button at bounding box center [405, 115] width 27 height 25
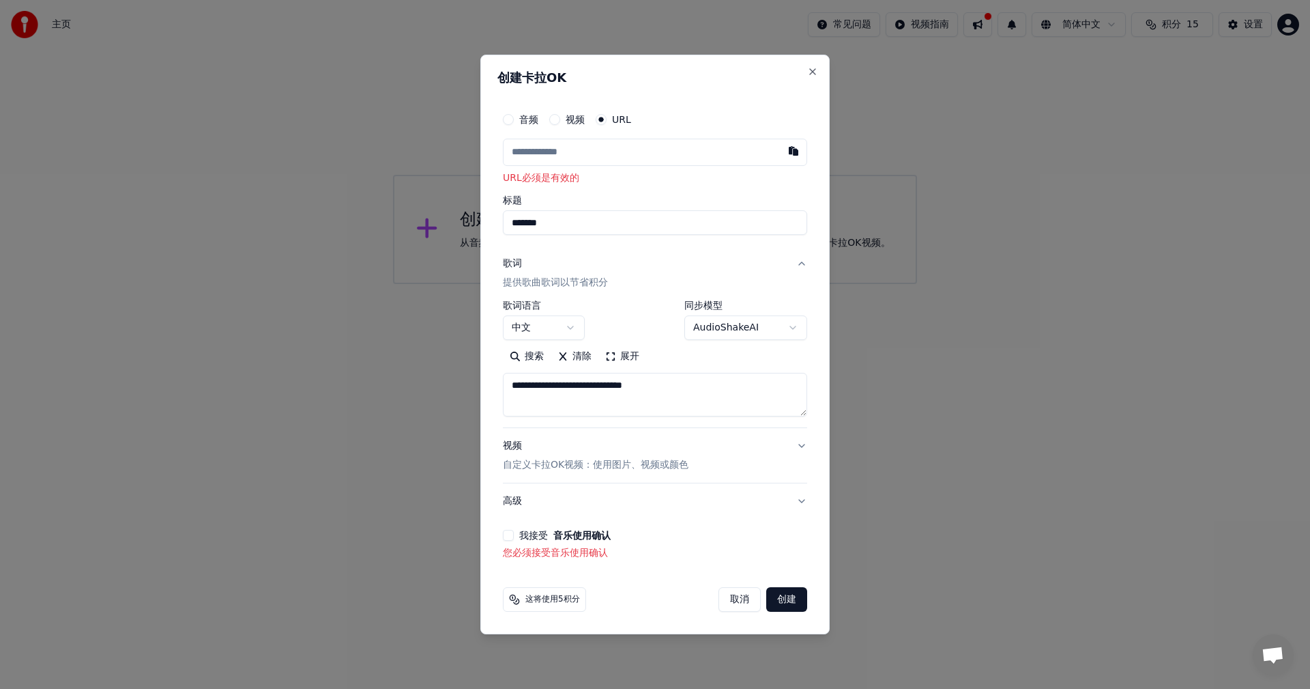
click at [699, 150] on input "text" at bounding box center [655, 152] width 304 height 27
click at [788, 149] on button "button" at bounding box center [793, 151] width 27 height 25
type input "**********"
click at [790, 601] on button "创建" at bounding box center [786, 599] width 41 height 25
select select "**"
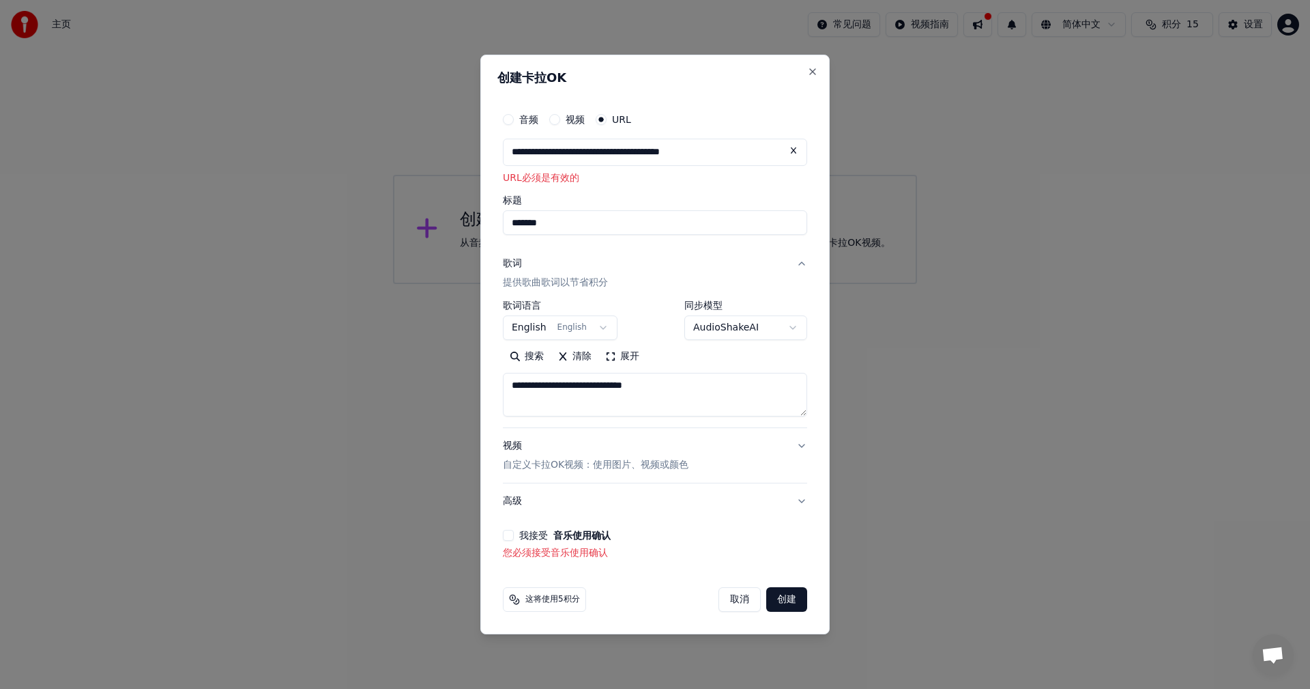
click at [532, 354] on button "搜索" at bounding box center [527, 357] width 48 height 22
click at [648, 464] on p "自定义卡拉OK视频：使用图片、视频或颜色" at bounding box center [596, 465] width 186 height 14
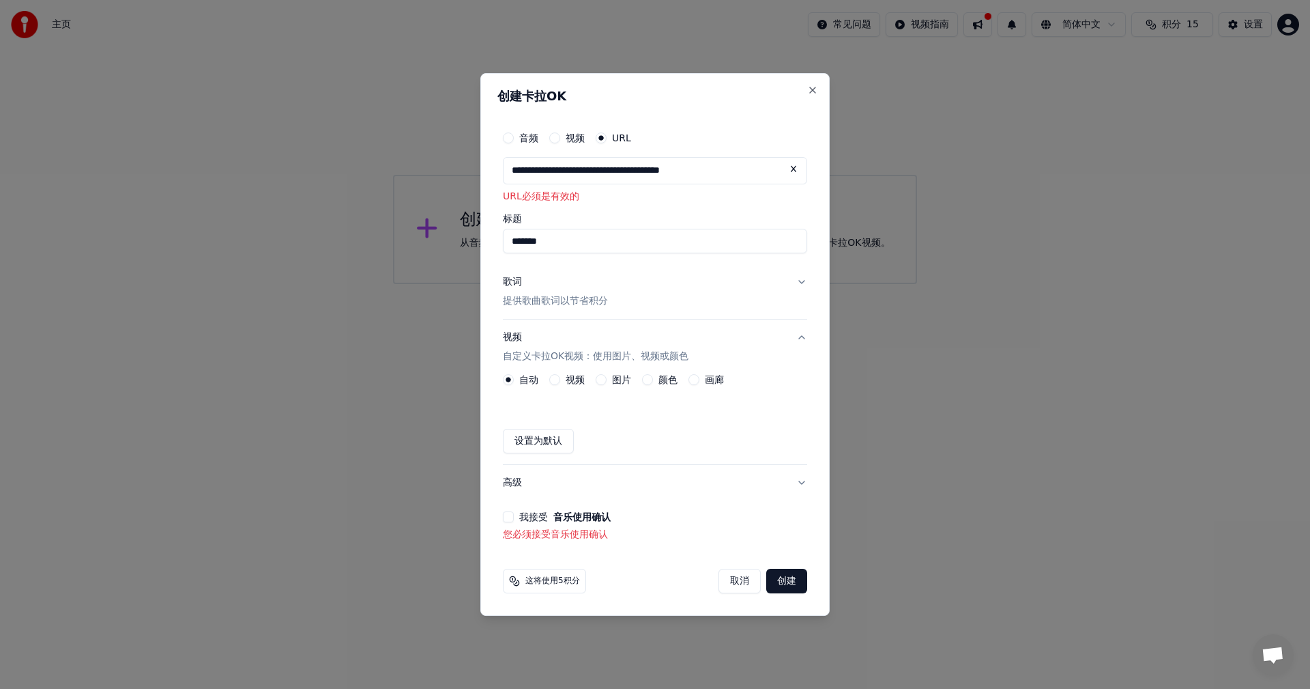
click at [790, 584] on button "创建" at bounding box center [786, 580] width 41 height 25
click at [753, 167] on input "**********" at bounding box center [655, 170] width 304 height 27
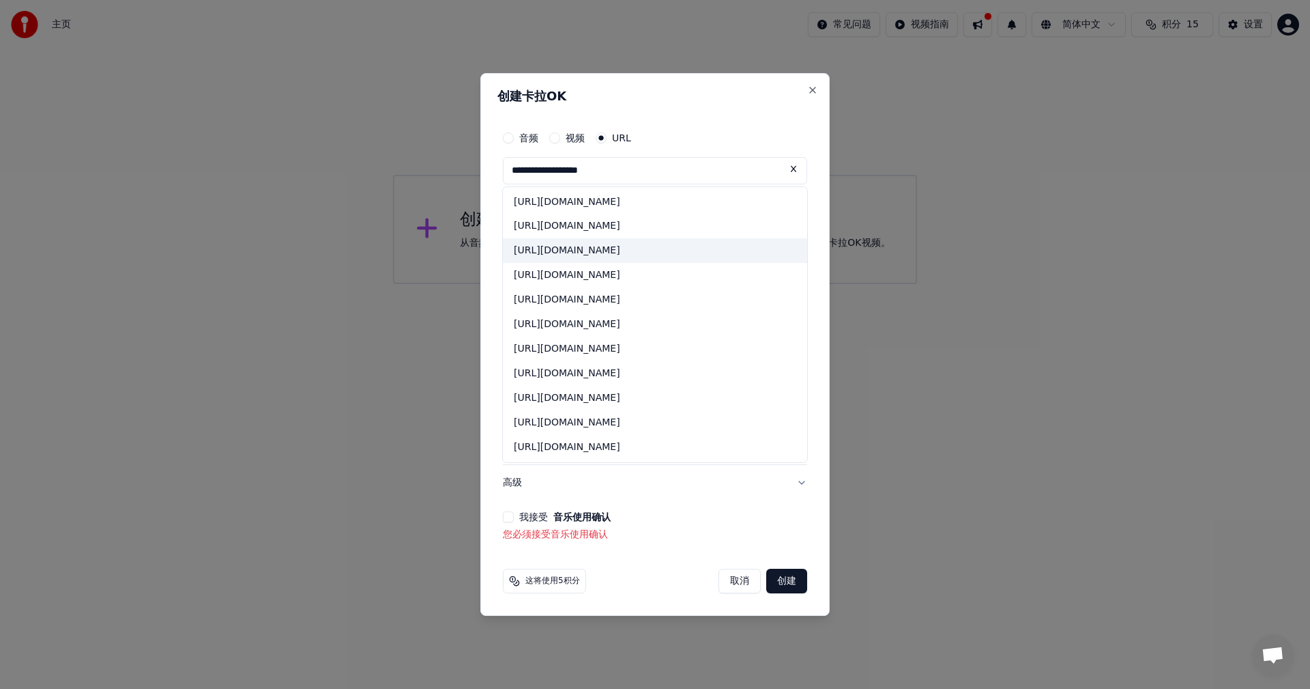
click at [612, 250] on div "[URL][DOMAIN_NAME]" at bounding box center [655, 251] width 304 height 25
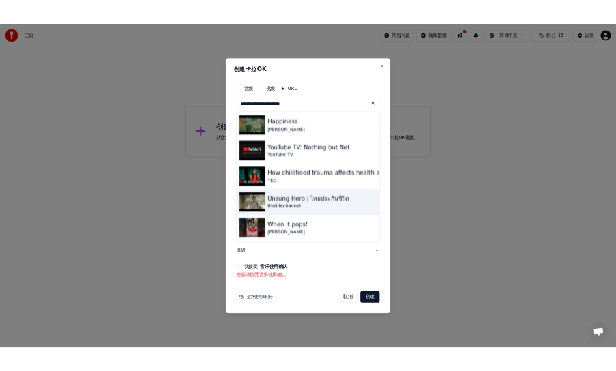
scroll to position [0, 0]
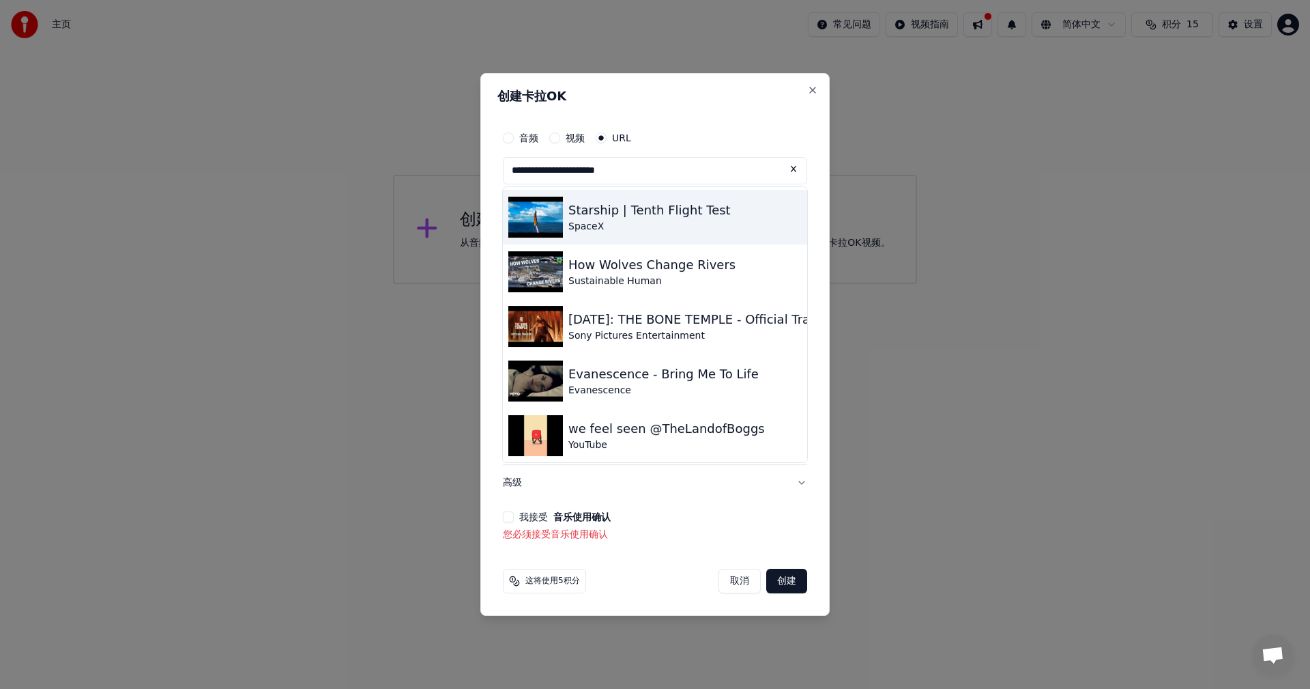
click at [560, 222] on img at bounding box center [535, 217] width 55 height 41
type input "**********"
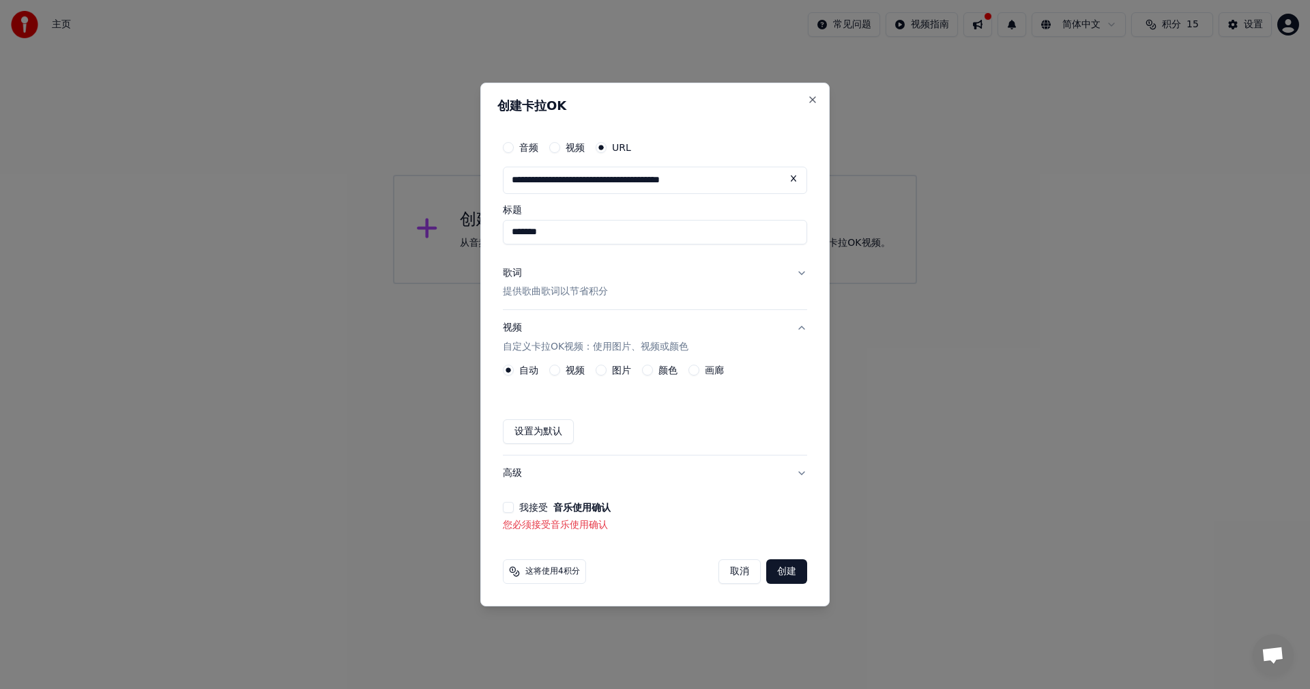
type input "**********"
click at [792, 571] on button "创建" at bounding box center [786, 571] width 41 height 25
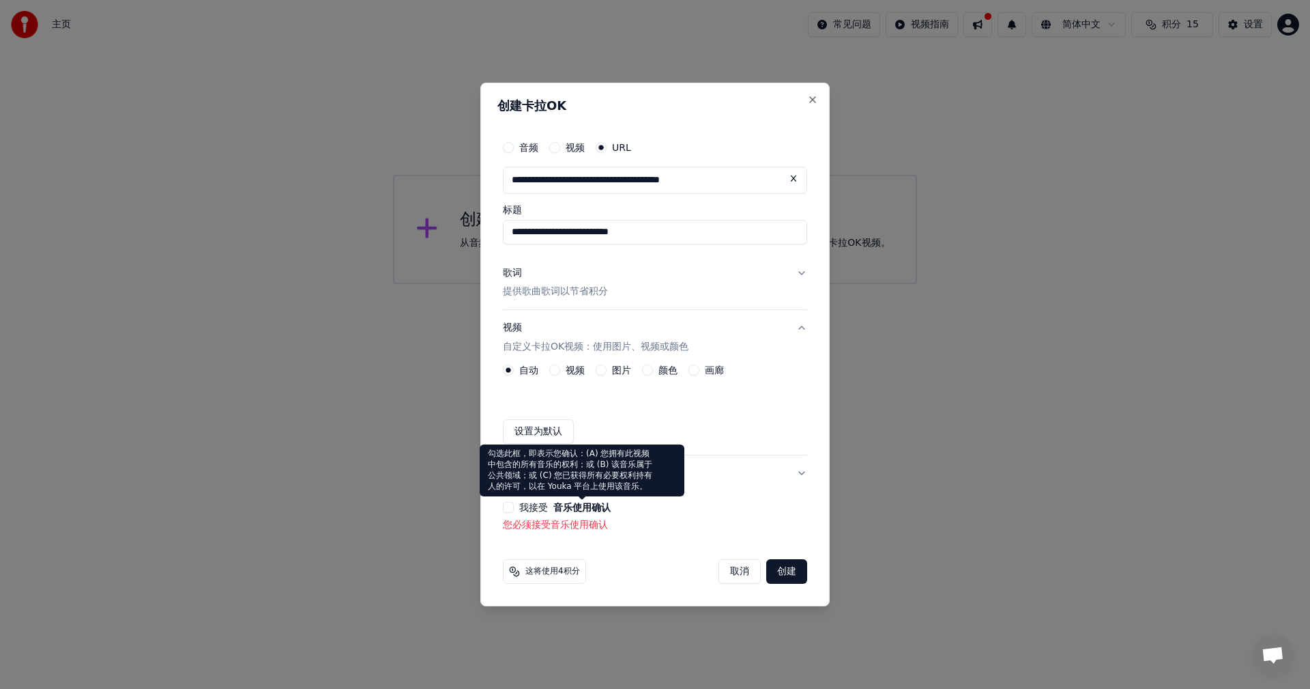
click at [599, 512] on button "音乐使用确认" at bounding box center [581, 507] width 57 height 10
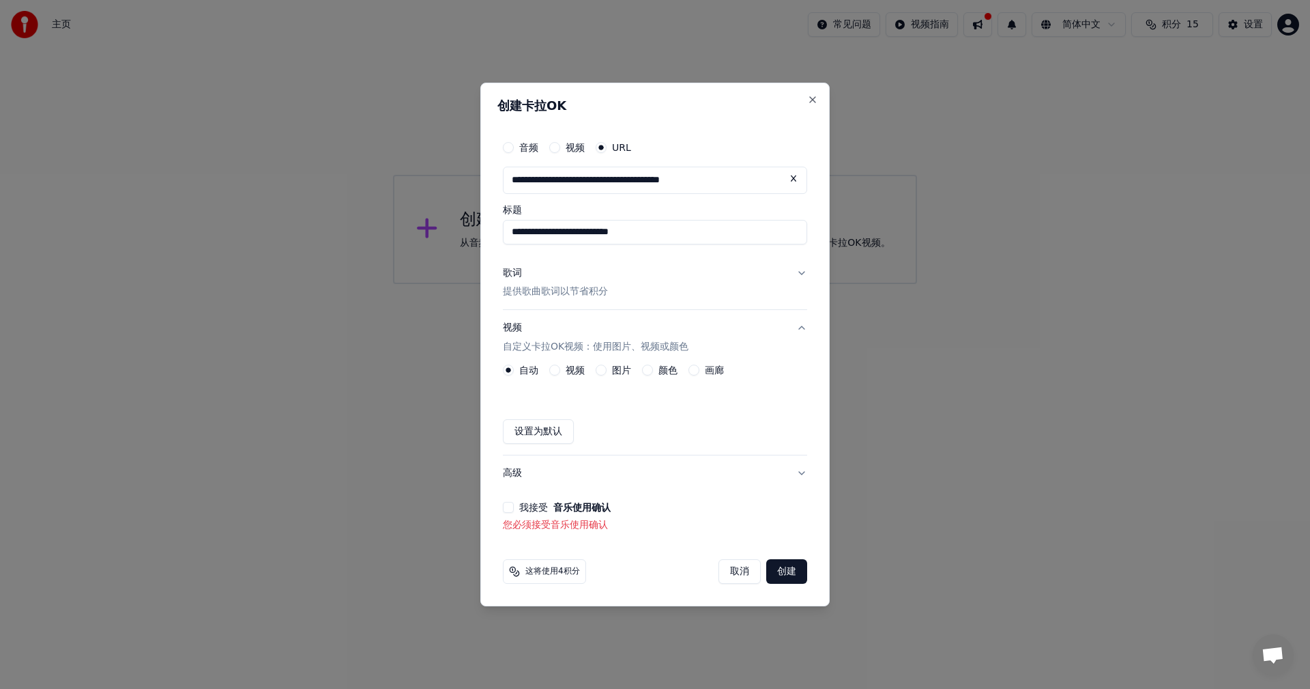
click at [572, 504] on button "音乐使用确认" at bounding box center [581, 507] width 57 height 10
click at [575, 368] on label "视频" at bounding box center [575, 370] width 19 height 10
click at [560, 368] on button "视频" at bounding box center [554, 369] width 11 height 11
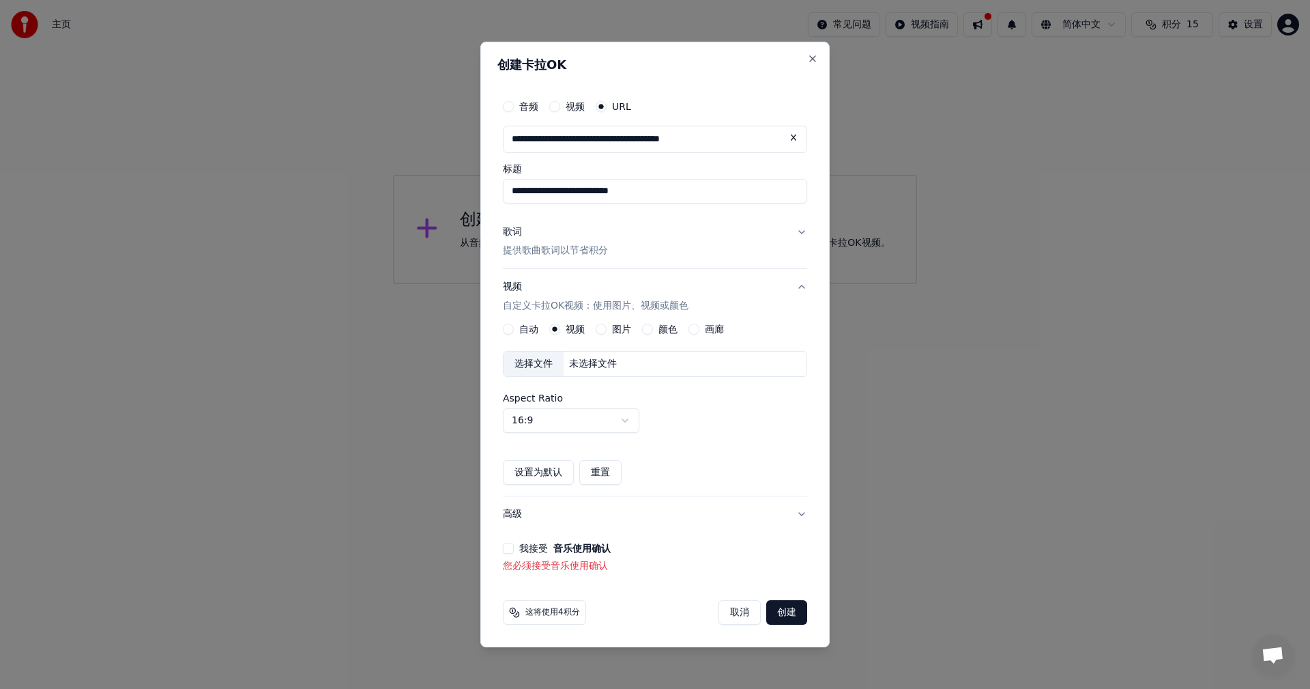
click at [790, 611] on button "创建" at bounding box center [786, 612] width 41 height 25
click at [624, 304] on p "自定义卡拉OK视频：使用图片、视频或颜色" at bounding box center [596, 307] width 186 height 14
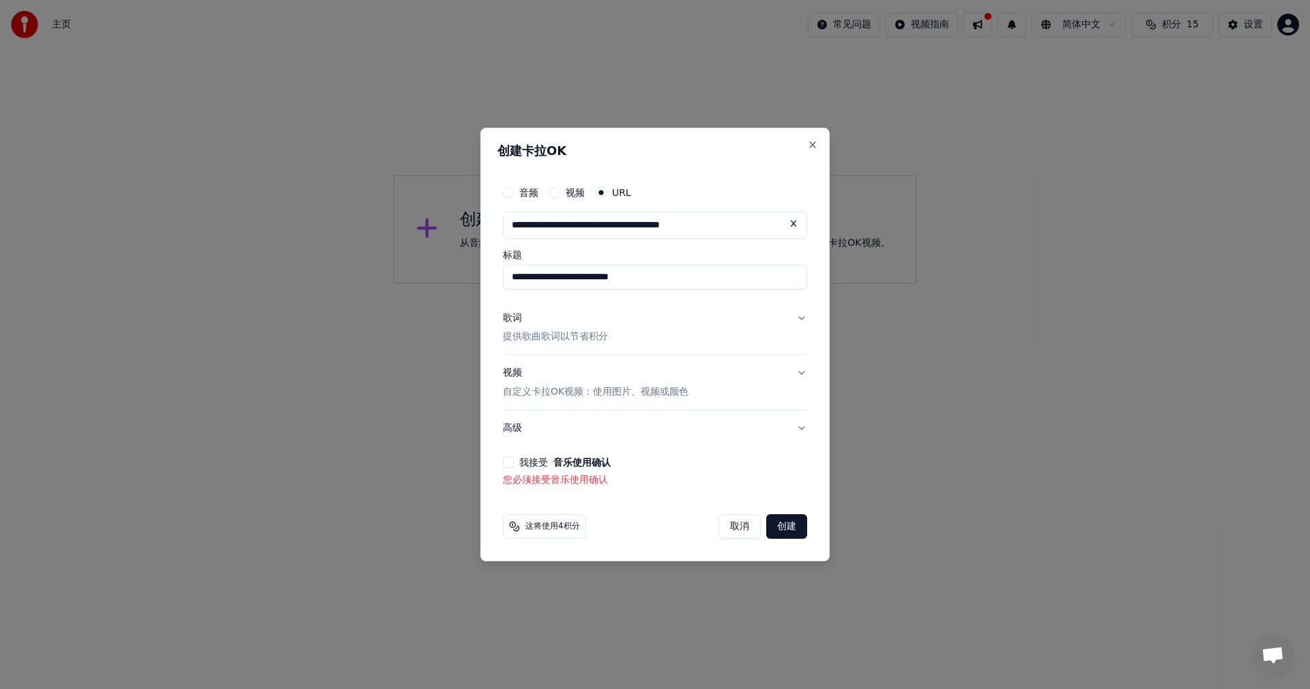
click at [790, 529] on button "创建" at bounding box center [786, 526] width 41 height 25
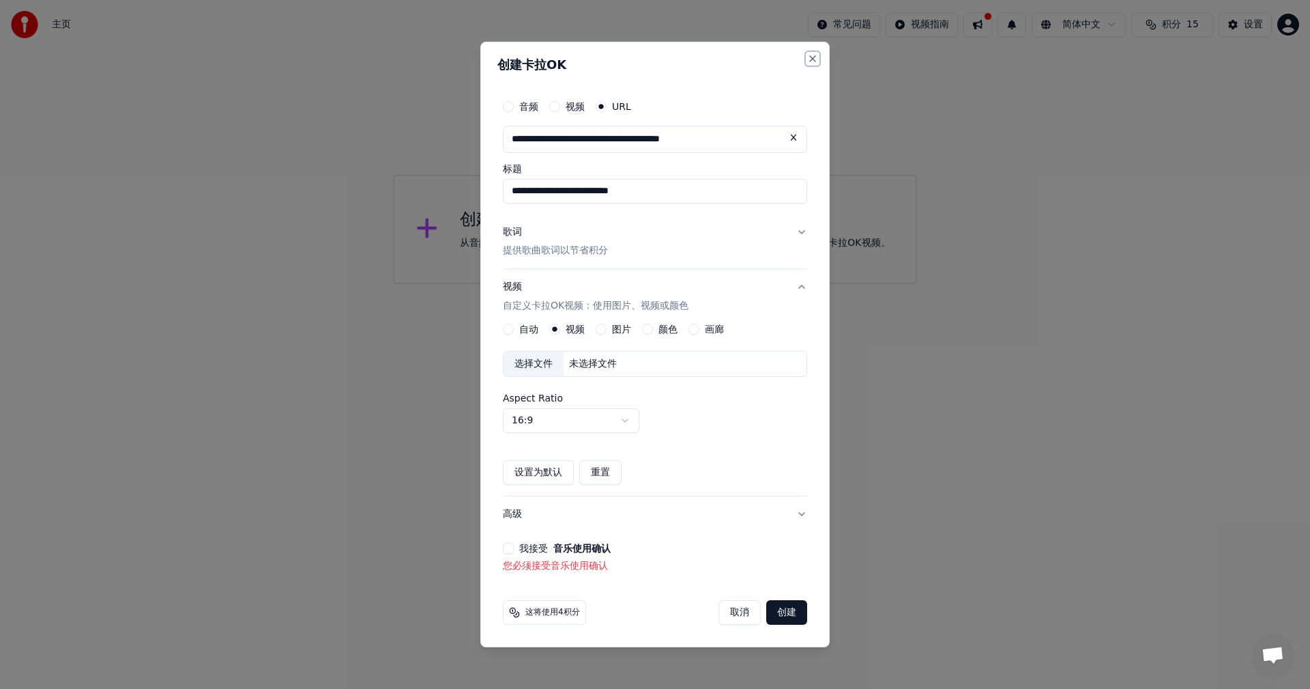
drag, startPoint x: 811, startPoint y: 58, endPoint x: 834, endPoint y: 104, distance: 51.0
click at [811, 59] on button "Close" at bounding box center [812, 58] width 11 height 11
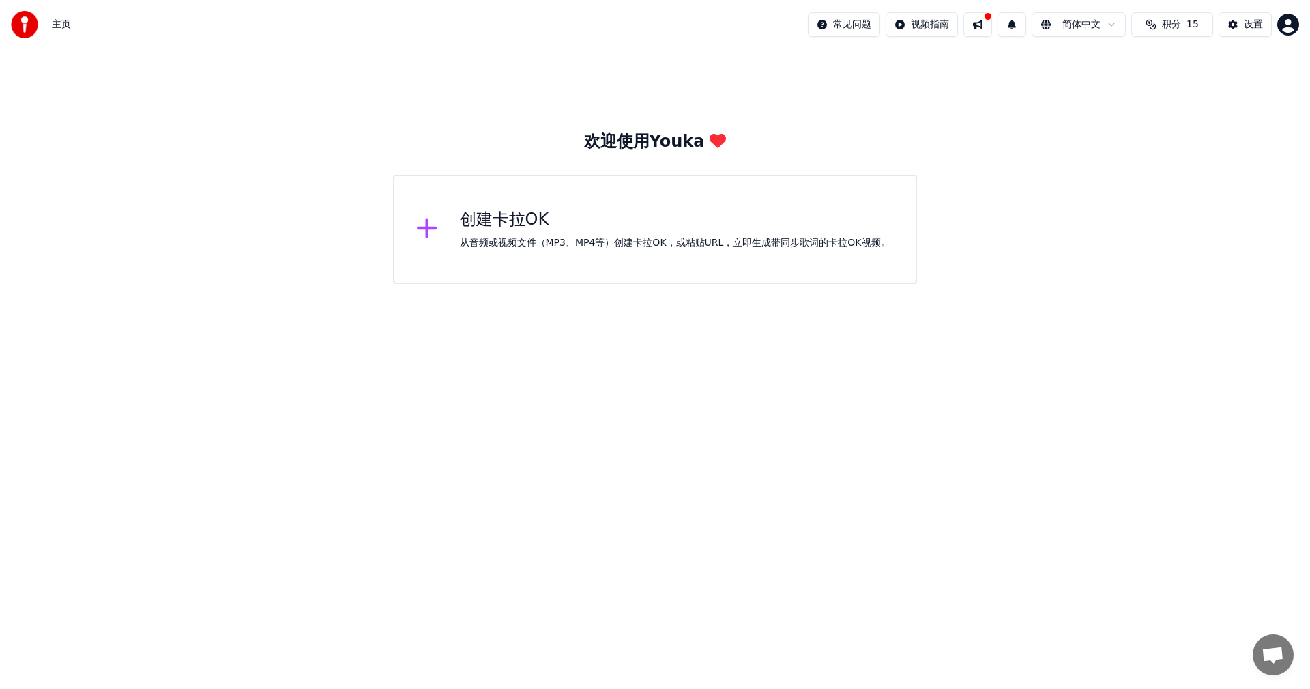
click at [663, 231] on div "创建[PERSON_NAME]OK 从音频或视频文件（MP3、MP4等）创建[PERSON_NAME]OK，或粘贴URL，立即生成带同步歌词的[PERSON_…" at bounding box center [675, 229] width 431 height 41
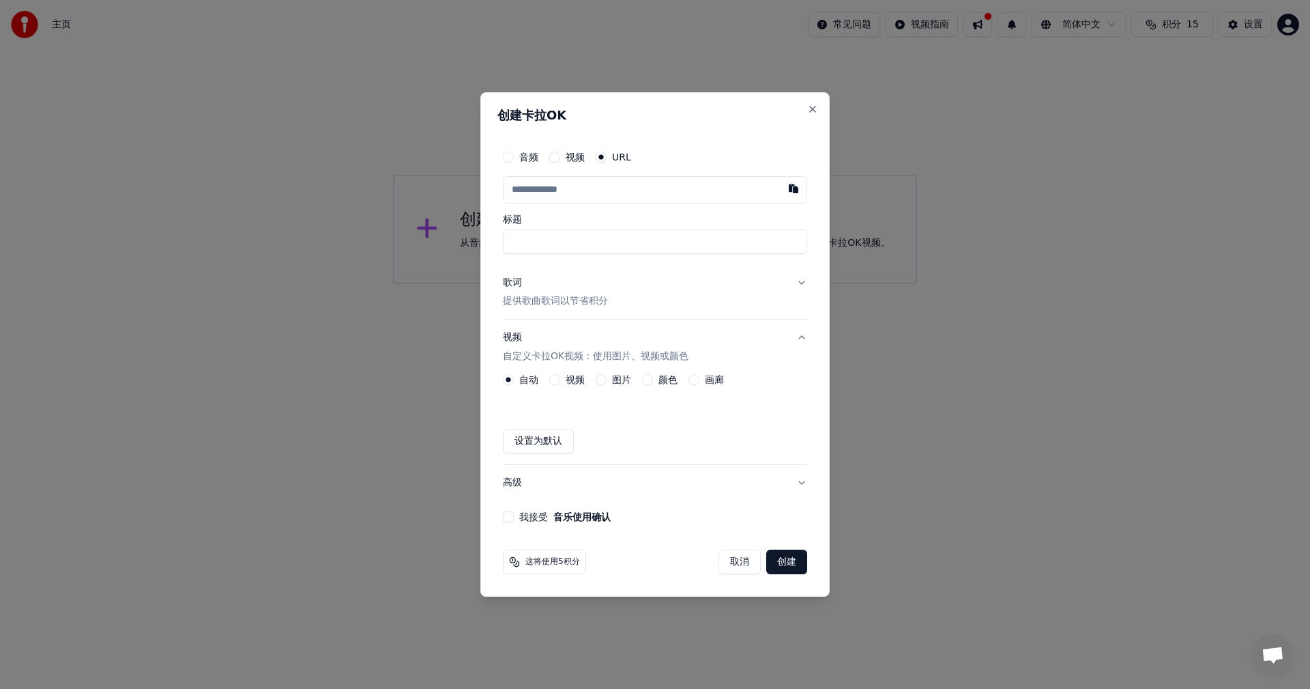
click at [568, 381] on label "视频" at bounding box center [575, 380] width 19 height 10
click at [560, 381] on button "视频" at bounding box center [554, 379] width 11 height 11
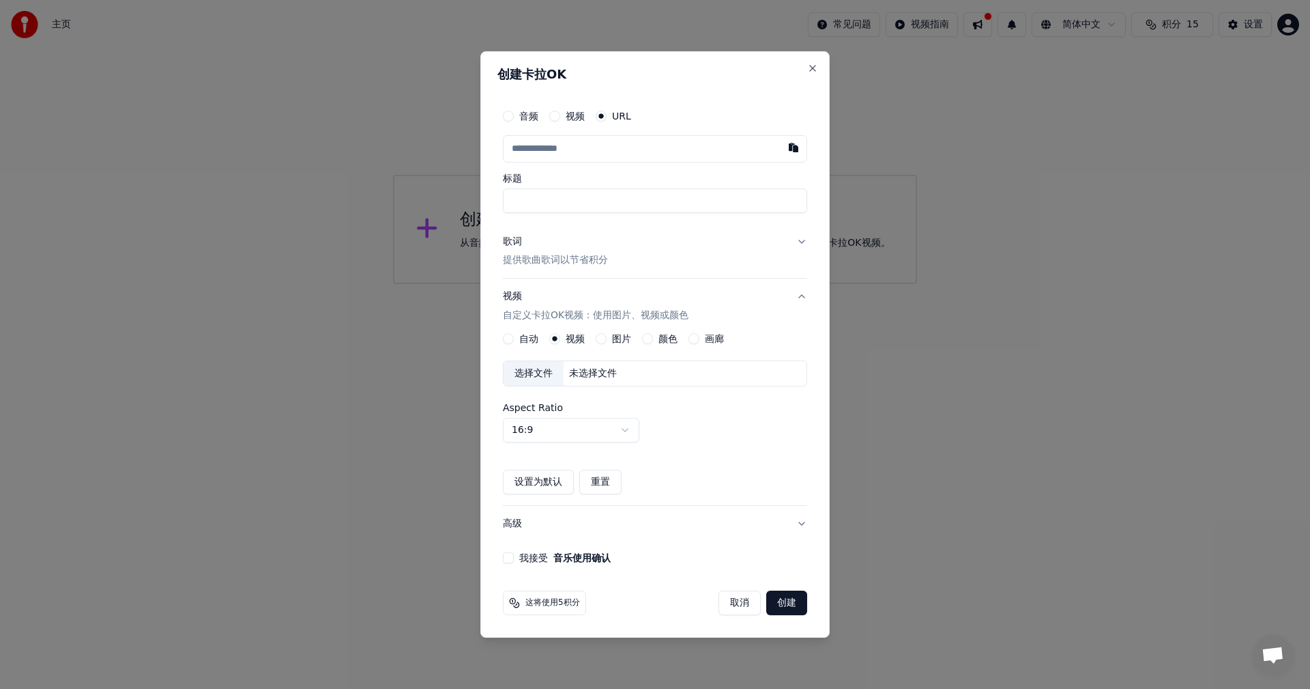
click at [801, 521] on button "高级" at bounding box center [655, 523] width 304 height 35
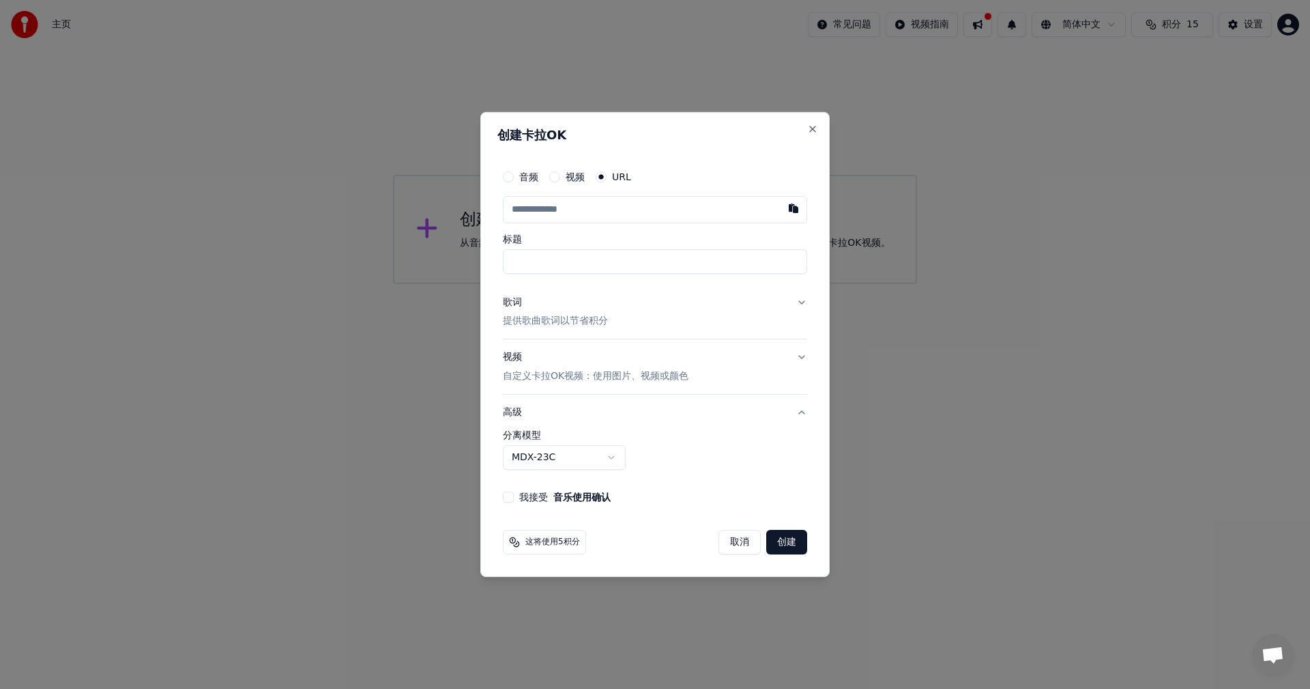
click at [790, 543] on button "创建" at bounding box center [786, 542] width 41 height 25
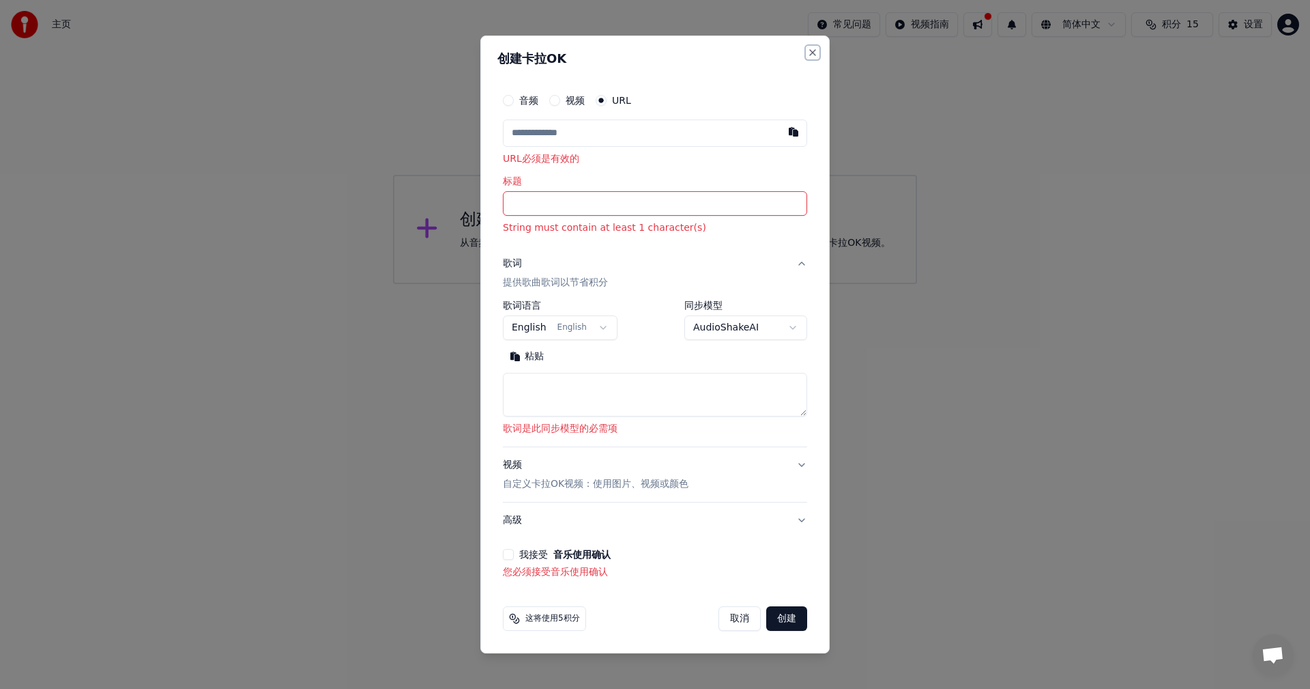
click at [816, 53] on button "Close" at bounding box center [812, 52] width 11 height 11
select select
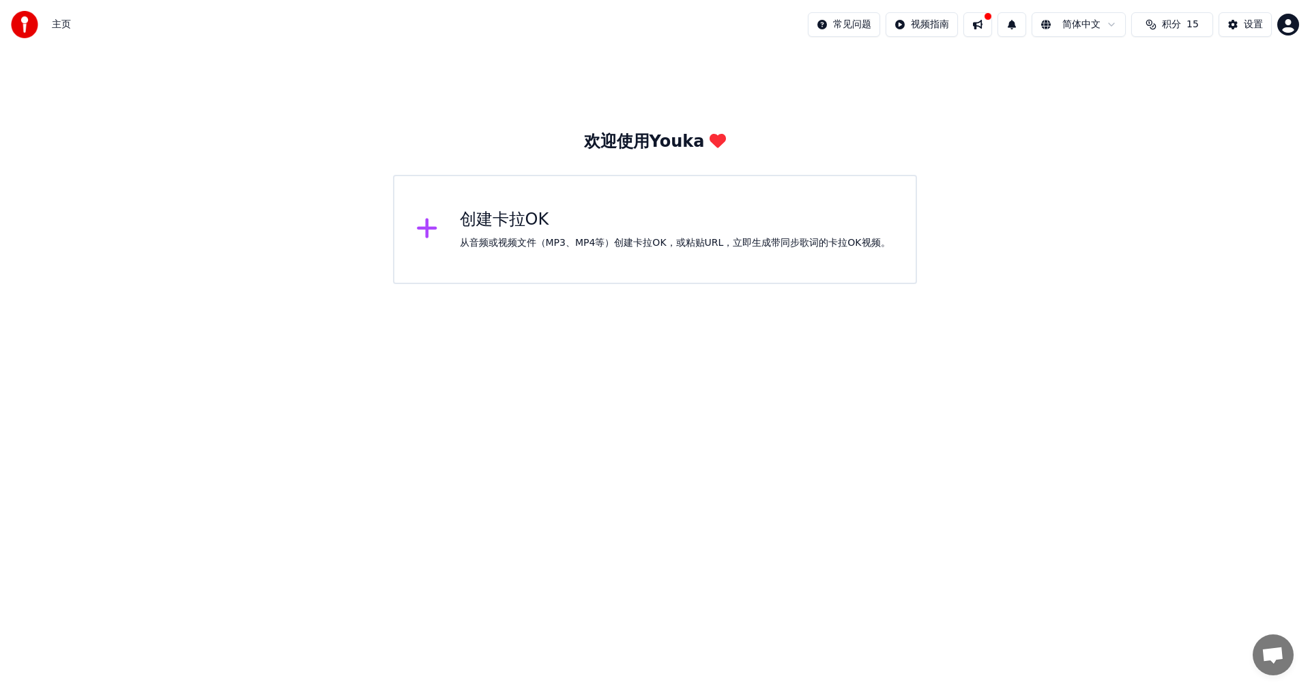
click at [934, 27] on html "主页 常见问题 视频指南 简体中文 积分 15 设置 欢迎使用Youka 创建卡拉OK 从音频或视频文件（MP3、MP4等）创建卡拉OK，或粘贴URL，立即生…" at bounding box center [655, 142] width 1310 height 284
drag, startPoint x: 915, startPoint y: 51, endPoint x: 912, endPoint y: 71, distance: 20.8
click at [915, 52] on div "快速开始指南" at bounding box center [922, 54] width 81 height 22
click at [1254, 25] on div "设置" at bounding box center [1253, 25] width 19 height 14
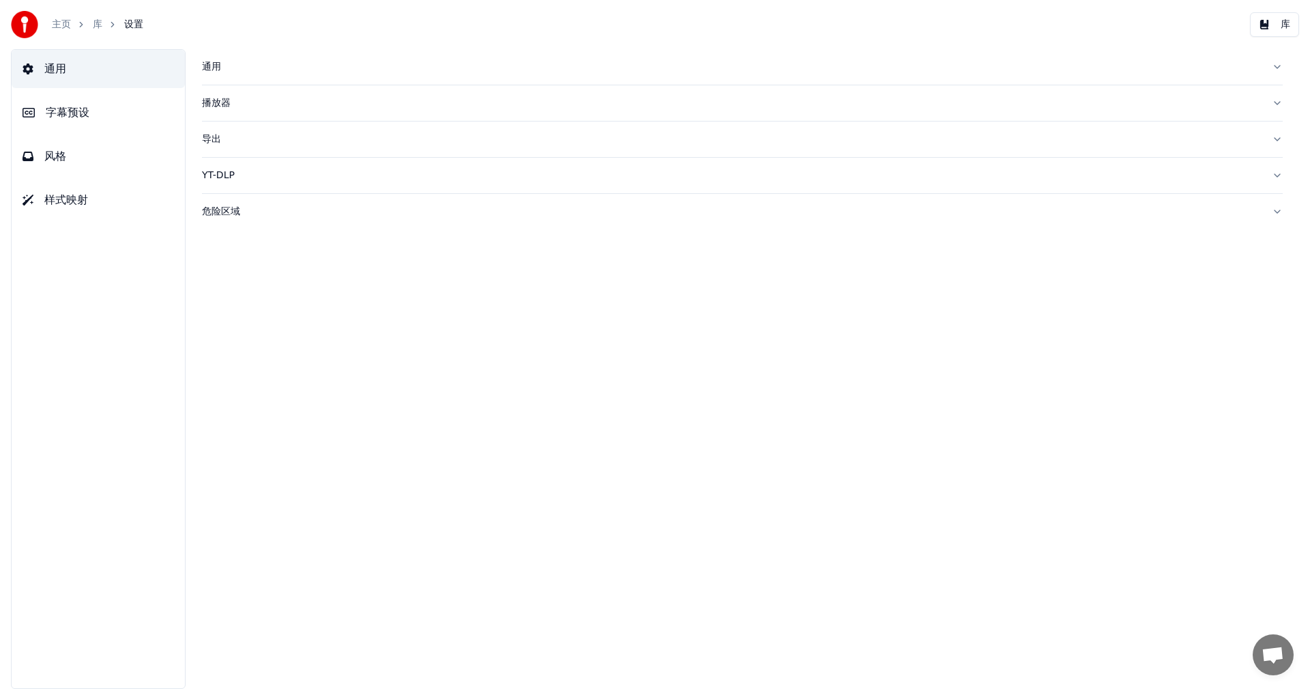
click at [220, 102] on div "播放器" at bounding box center [731, 103] width 1059 height 14
click at [79, 203] on span "样式映射" at bounding box center [66, 200] width 44 height 16
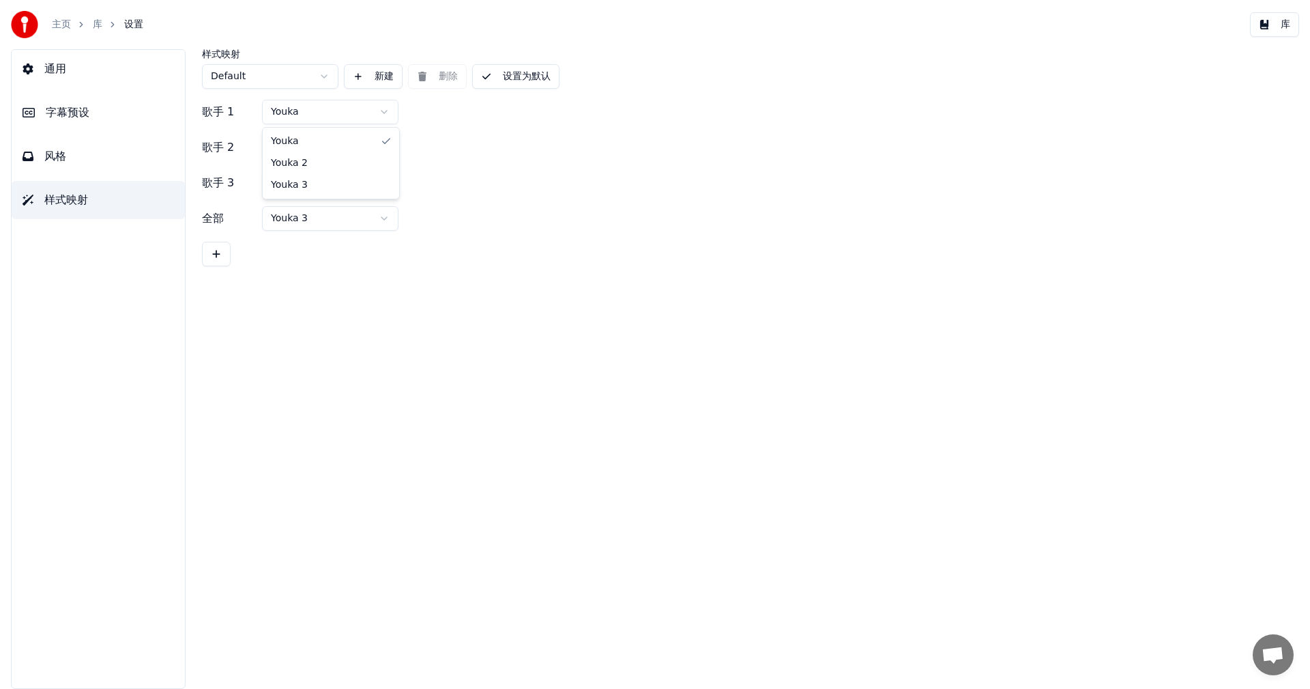
click at [386, 110] on html "主页 库 设置 库 通用 字幕预设 风格 样式映射 样式映射 Default 新建 删除 设置为默认 歌手 1 Youka 歌手 2 Youka 2 歌手 3…" at bounding box center [655, 344] width 1310 height 689
click at [329, 78] on html "主页 库 设置 库 通用 字幕预设 风格 样式映射 样式映射 Default 新建 删除 设置为默认 歌手 1 Youka 歌手 2 Youka 2 歌手 3…" at bounding box center [655, 344] width 1310 height 689
click at [326, 78] on html "主页 库 设置 库 通用 字幕预设 风格 样式映射 样式映射 Default 新建 删除 设置为默认 歌手 1 Youka 歌手 2 Youka 2 歌手 3…" at bounding box center [655, 344] width 1310 height 689
click at [85, 116] on span "字幕预设" at bounding box center [68, 112] width 44 height 16
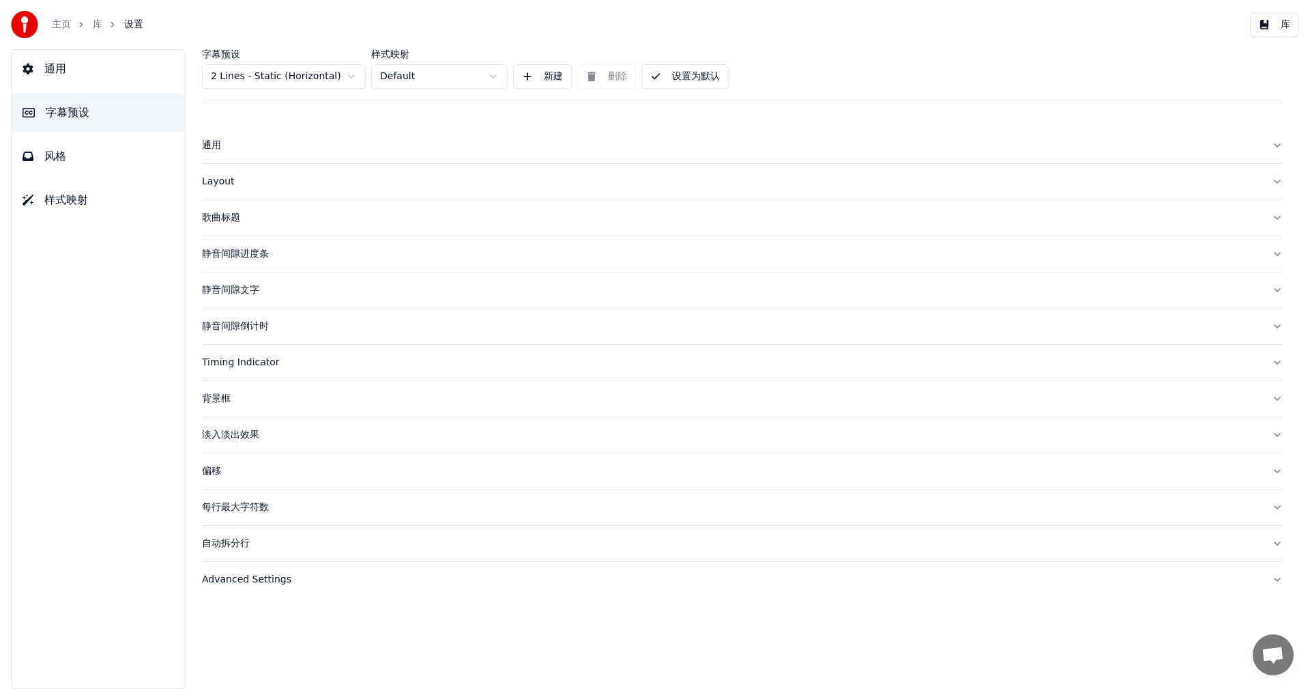
drag, startPoint x: 66, startPoint y: 150, endPoint x: 76, endPoint y: 151, distance: 10.3
click at [70, 150] on button "风格" at bounding box center [98, 156] width 173 height 38
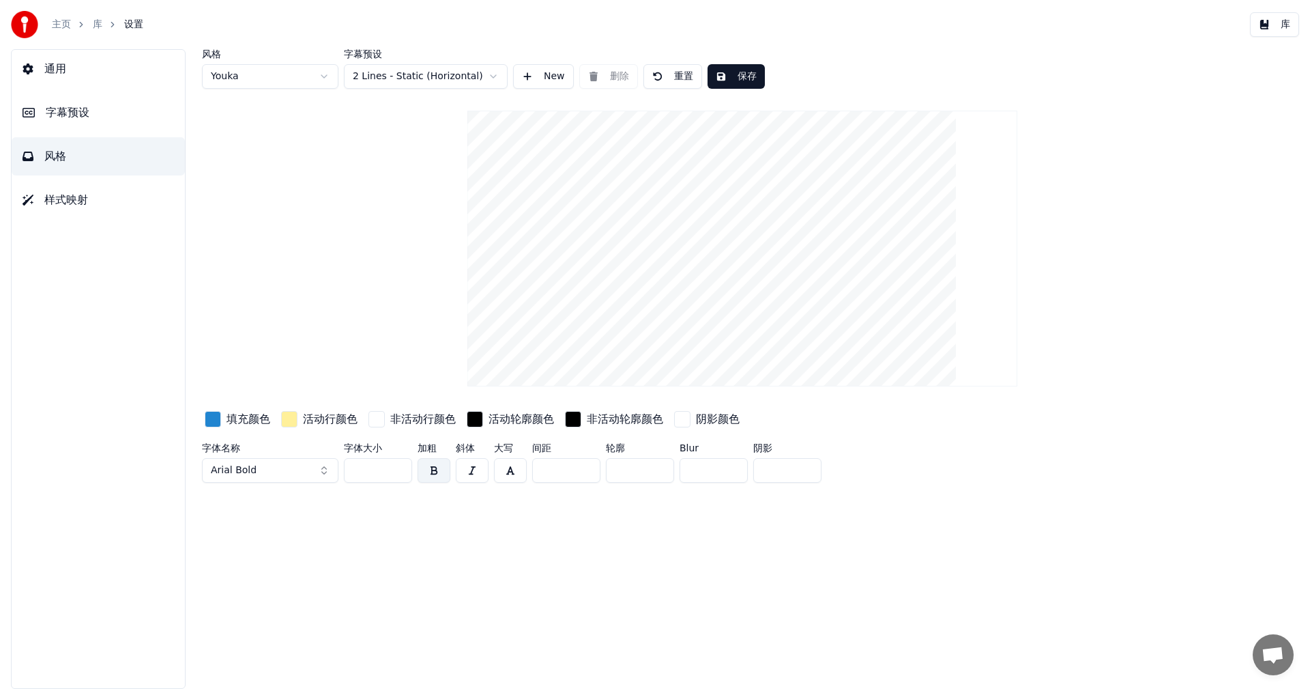
click at [66, 63] on span "通用" at bounding box center [55, 69] width 22 height 16
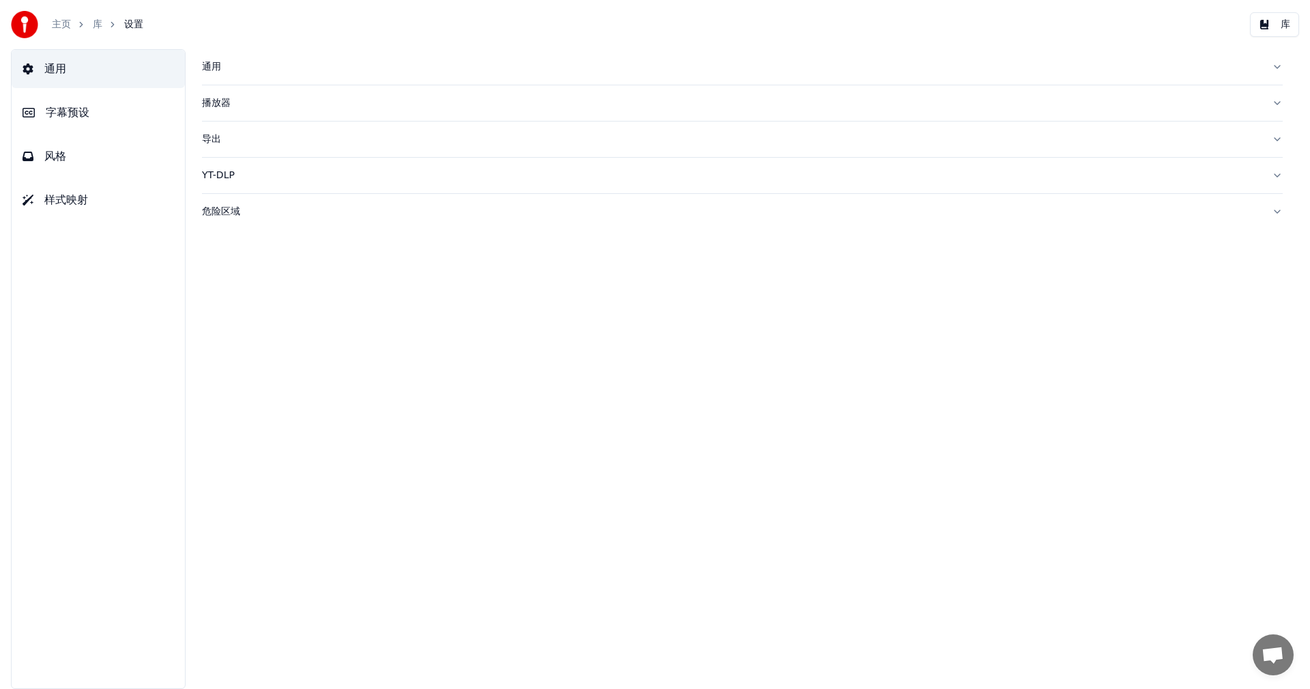
click at [66, 158] on button "风格" at bounding box center [98, 156] width 173 height 38
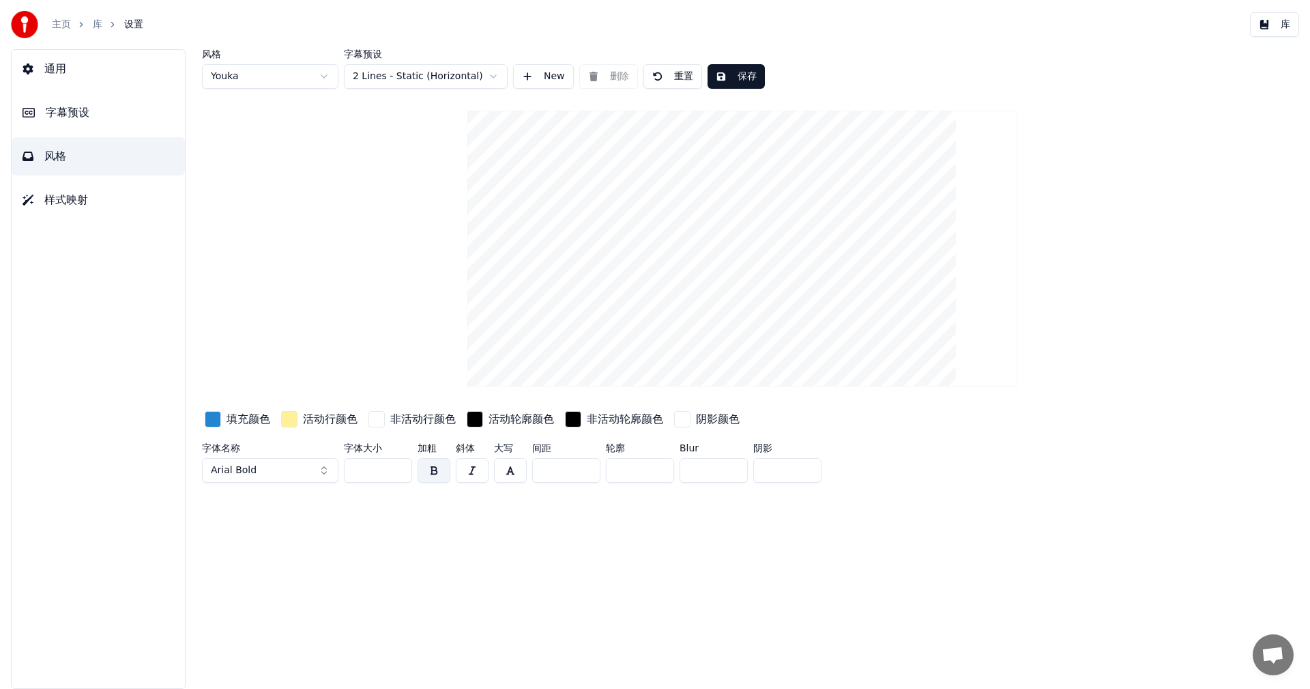
click at [82, 199] on span "样式映射" at bounding box center [66, 200] width 44 height 16
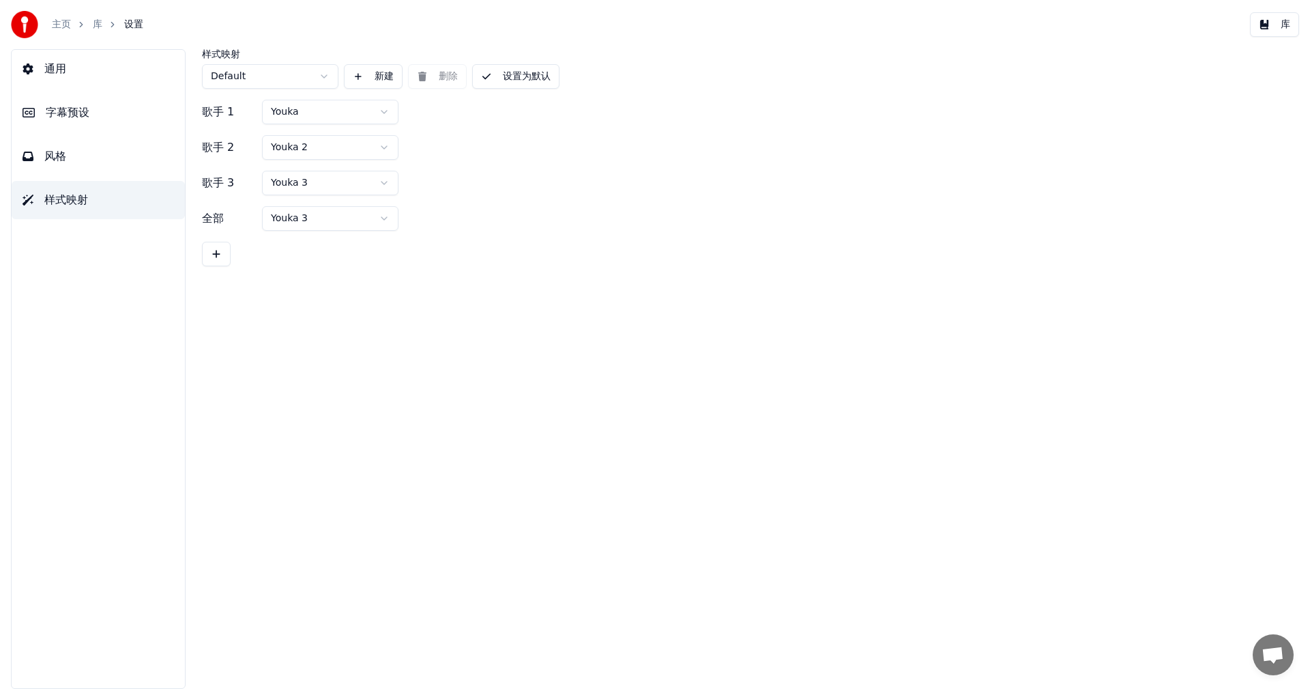
click at [72, 69] on button "通用" at bounding box center [98, 69] width 173 height 38
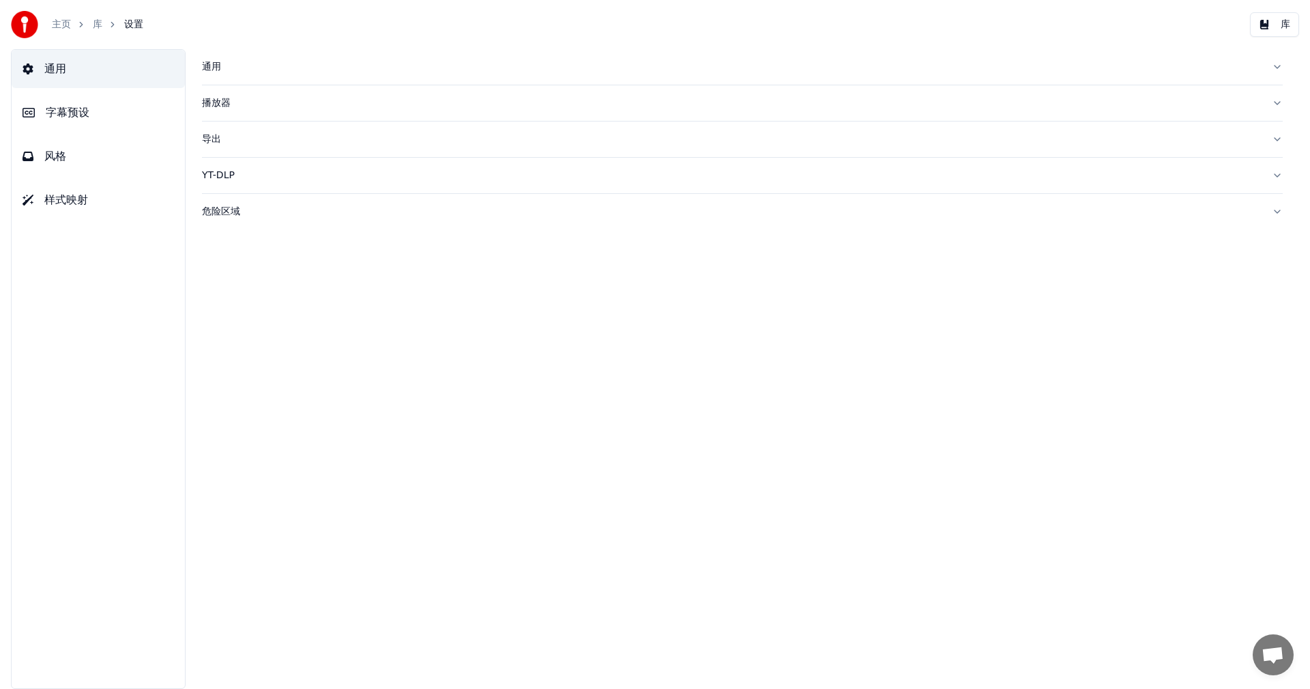
click at [220, 100] on div "播放器" at bounding box center [731, 103] width 1059 height 14
click at [228, 304] on div "YT-DLP" at bounding box center [731, 298] width 1059 height 14
click at [233, 332] on div "危险区域" at bounding box center [731, 330] width 1059 height 14
click at [156, 470] on div "通用 字幕预设 风格 样式映射" at bounding box center [98, 368] width 175 height 639
click at [124, 276] on div "通用 字幕预设 风格 样式映射" at bounding box center [98, 368] width 175 height 639
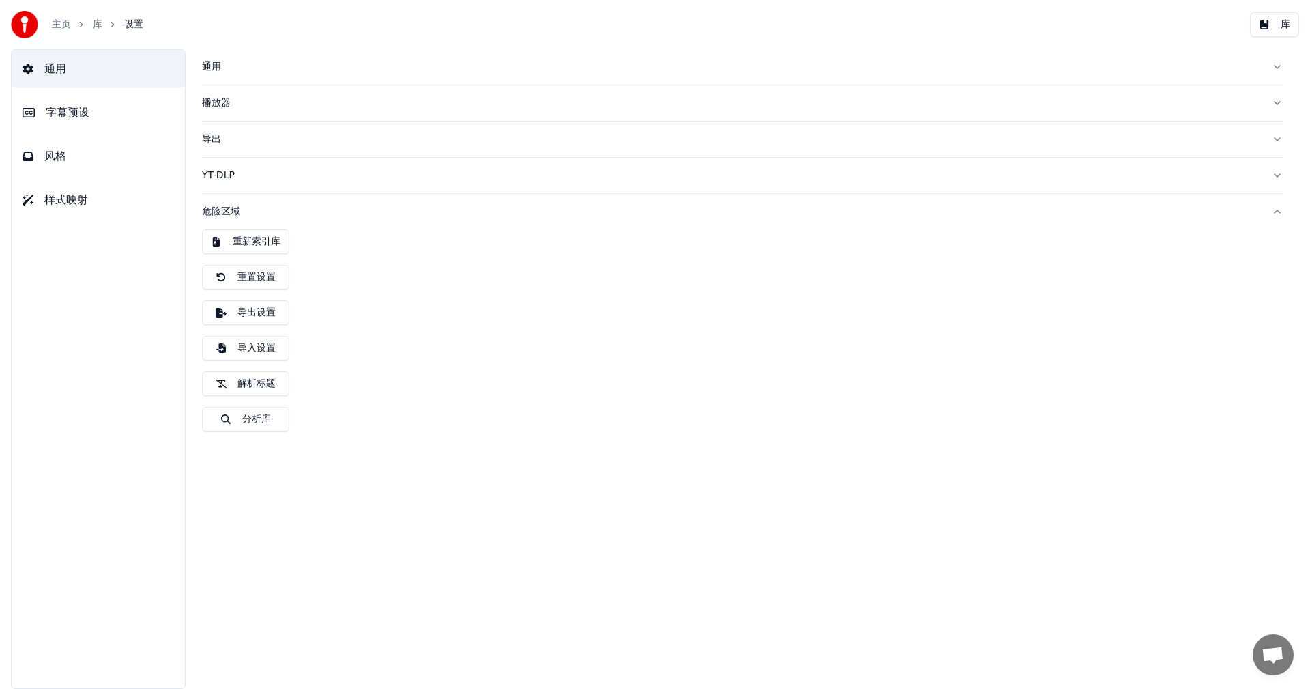
click at [71, 202] on span "样式映射" at bounding box center [66, 200] width 44 height 16
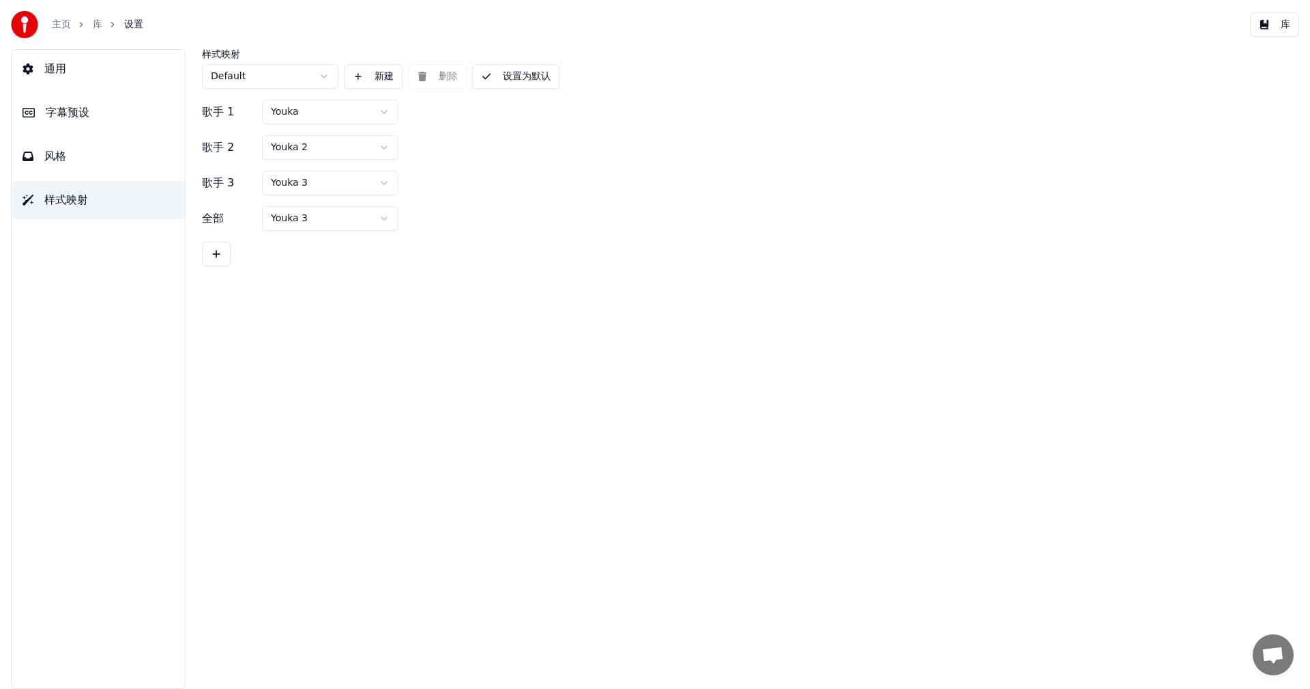
click at [526, 77] on button "设置为默认" at bounding box center [515, 76] width 87 height 25
click at [381, 80] on button "新建" at bounding box center [373, 76] width 59 height 25
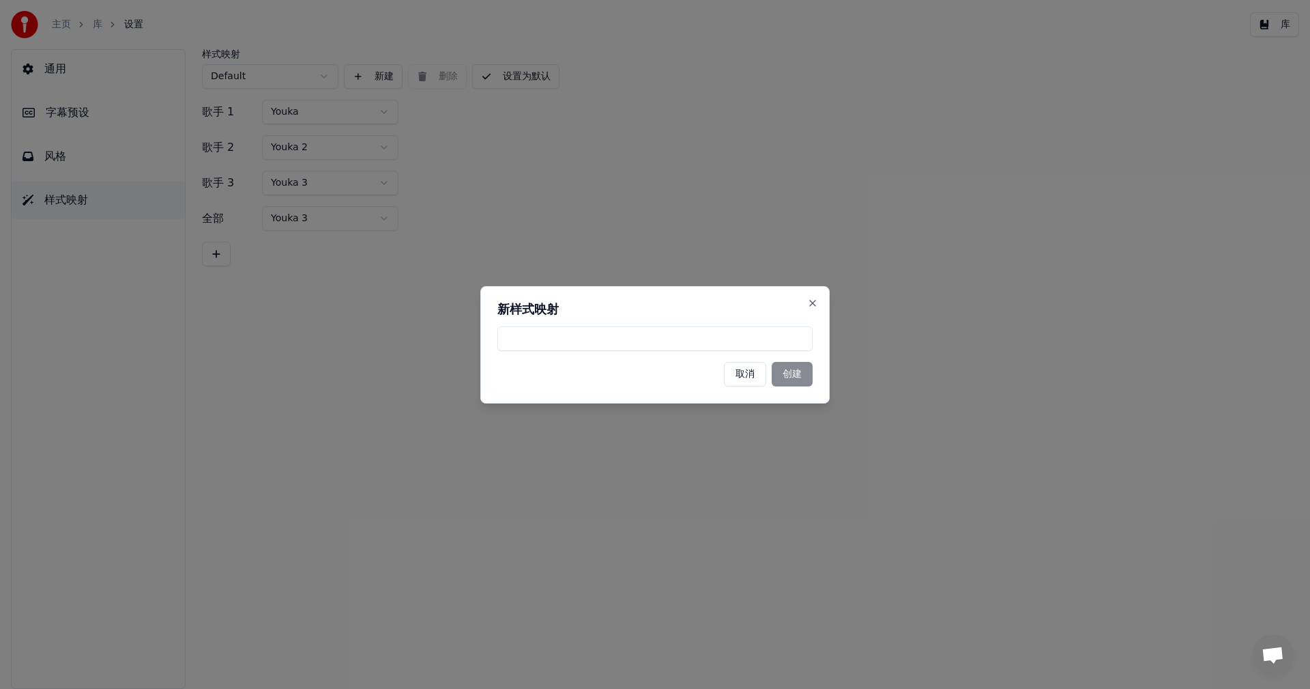
click at [797, 376] on div "取消 创建" at bounding box center [655, 374] width 315 height 25
click at [617, 345] on input at bounding box center [655, 338] width 315 height 25
click at [818, 302] on button "Close" at bounding box center [812, 303] width 11 height 11
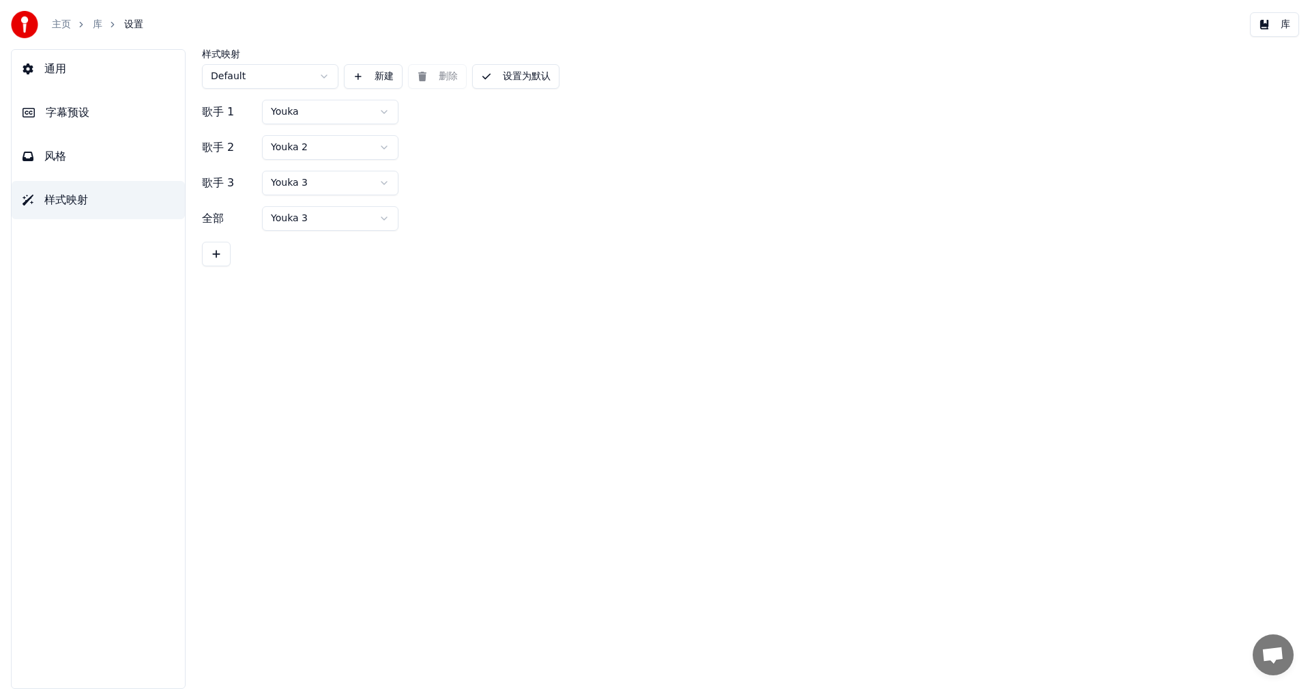
click at [132, 27] on span "设置" at bounding box center [133, 25] width 19 height 14
click at [56, 69] on span "通用" at bounding box center [55, 69] width 22 height 16
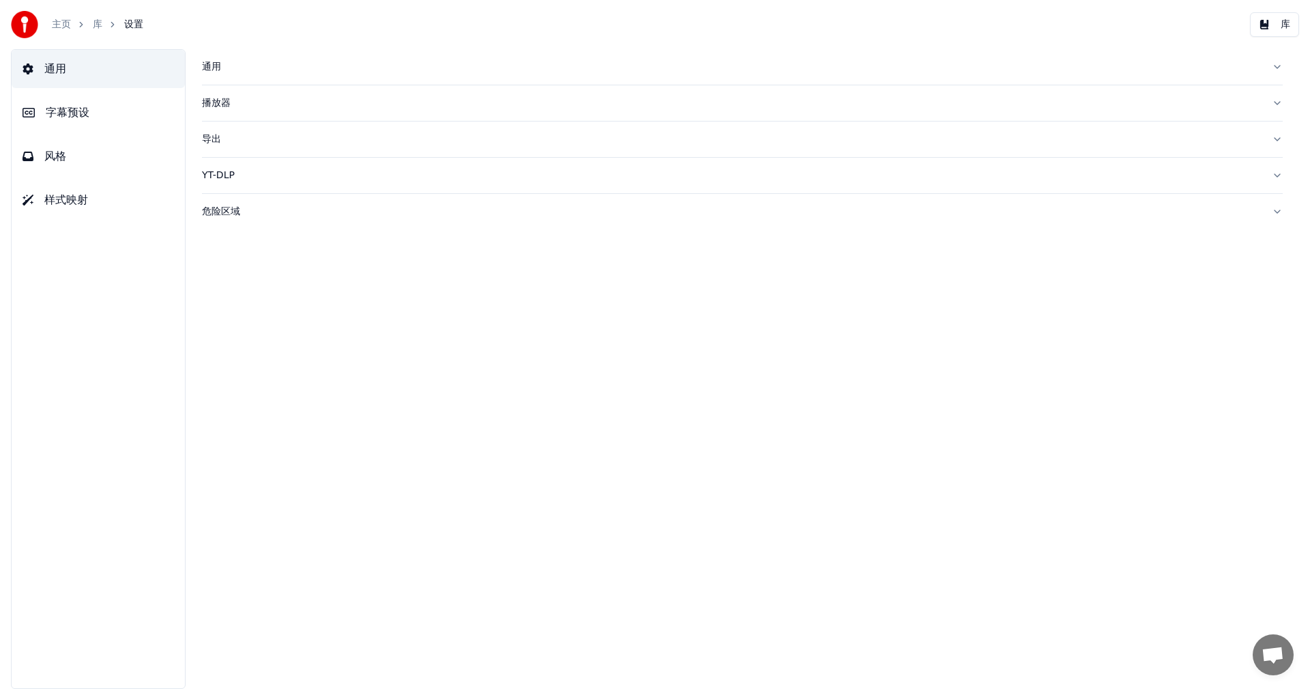
click at [1283, 69] on div "通用 播放器 导出 YT-DLP 危险区域" at bounding box center [743, 368] width 1136 height 639
click at [1277, 98] on button "播放器" at bounding box center [742, 102] width 1081 height 35
click at [1284, 31] on button "库" at bounding box center [1274, 24] width 49 height 25
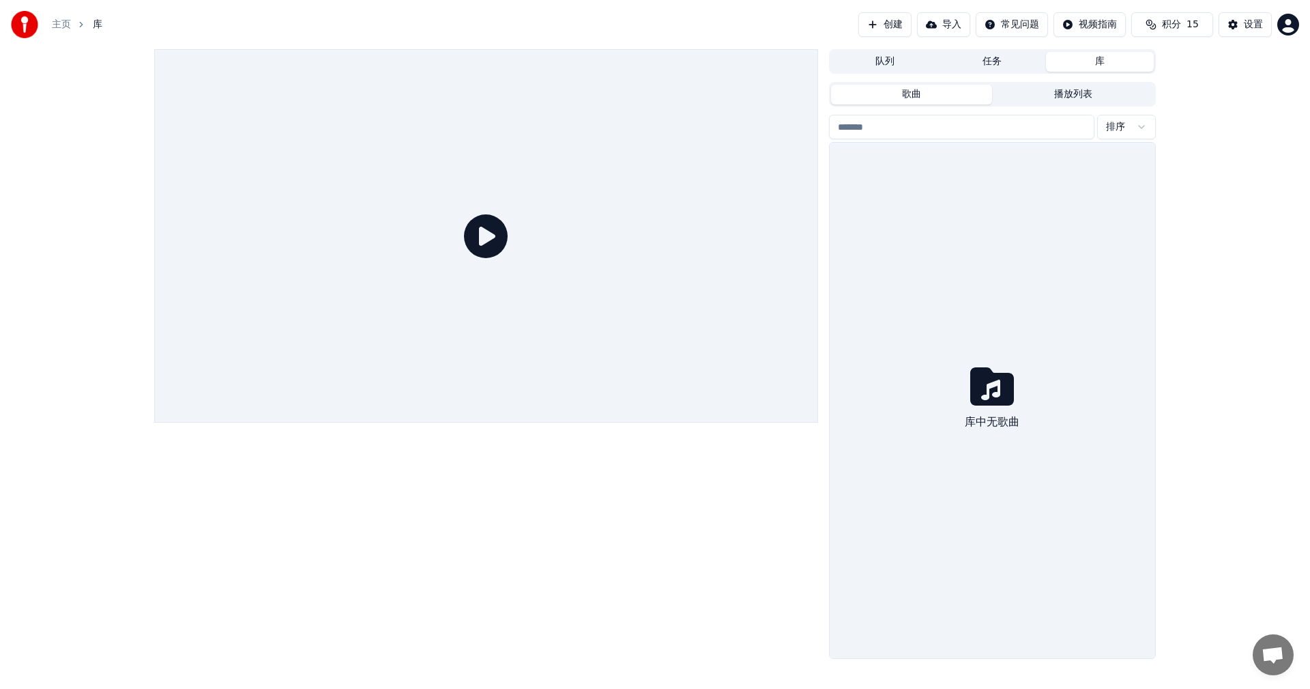
drag, startPoint x: 482, startPoint y: 232, endPoint x: 498, endPoint y: 261, distance: 32.4
click at [482, 235] on icon at bounding box center [486, 236] width 44 height 44
click at [942, 25] on button "导入" at bounding box center [943, 24] width 53 height 25
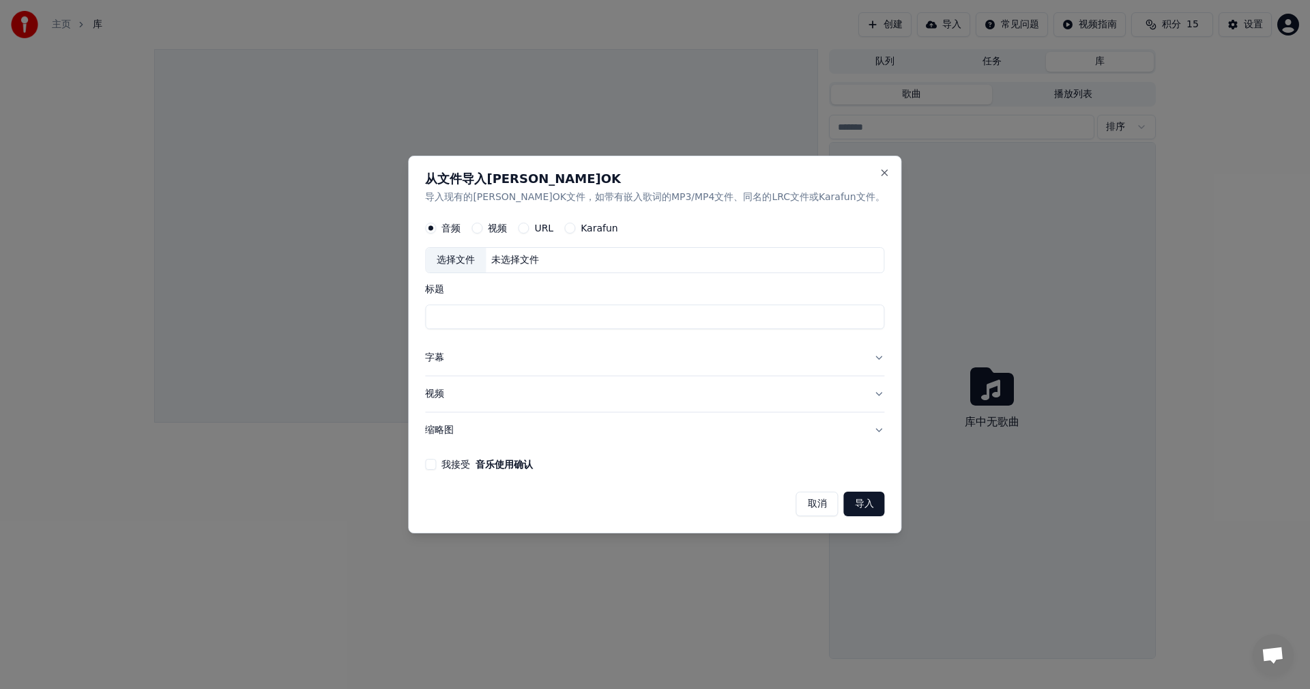
click at [507, 229] on label "视频" at bounding box center [497, 229] width 19 height 10
click at [482, 229] on button "视频" at bounding box center [477, 228] width 11 height 11
click at [844, 501] on button "导入" at bounding box center [864, 503] width 41 height 25
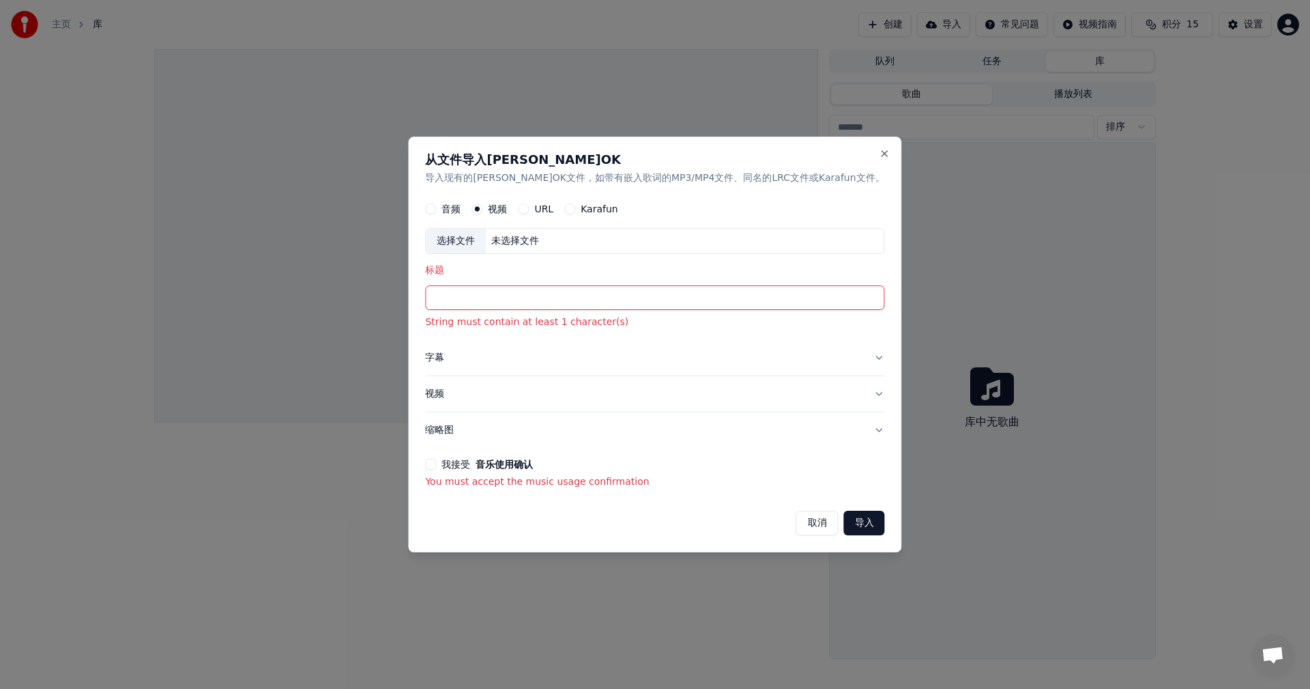
click at [486, 238] on div "选择文件" at bounding box center [456, 241] width 60 height 25
type input "**********"
click at [844, 522] on button "导入" at bounding box center [864, 522] width 41 height 25
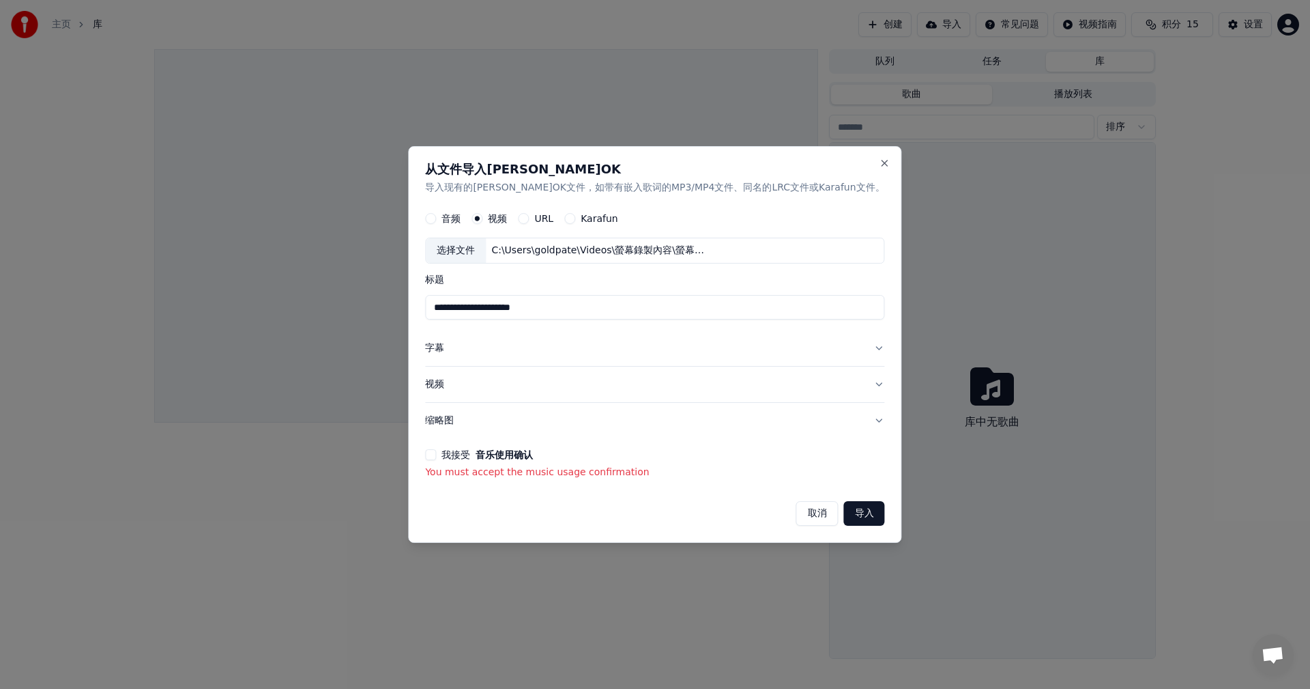
click at [844, 508] on button "导入" at bounding box center [864, 513] width 41 height 25
click at [844, 510] on button "导入" at bounding box center [864, 513] width 41 height 25
click at [845, 345] on button "字幕" at bounding box center [654, 348] width 459 height 35
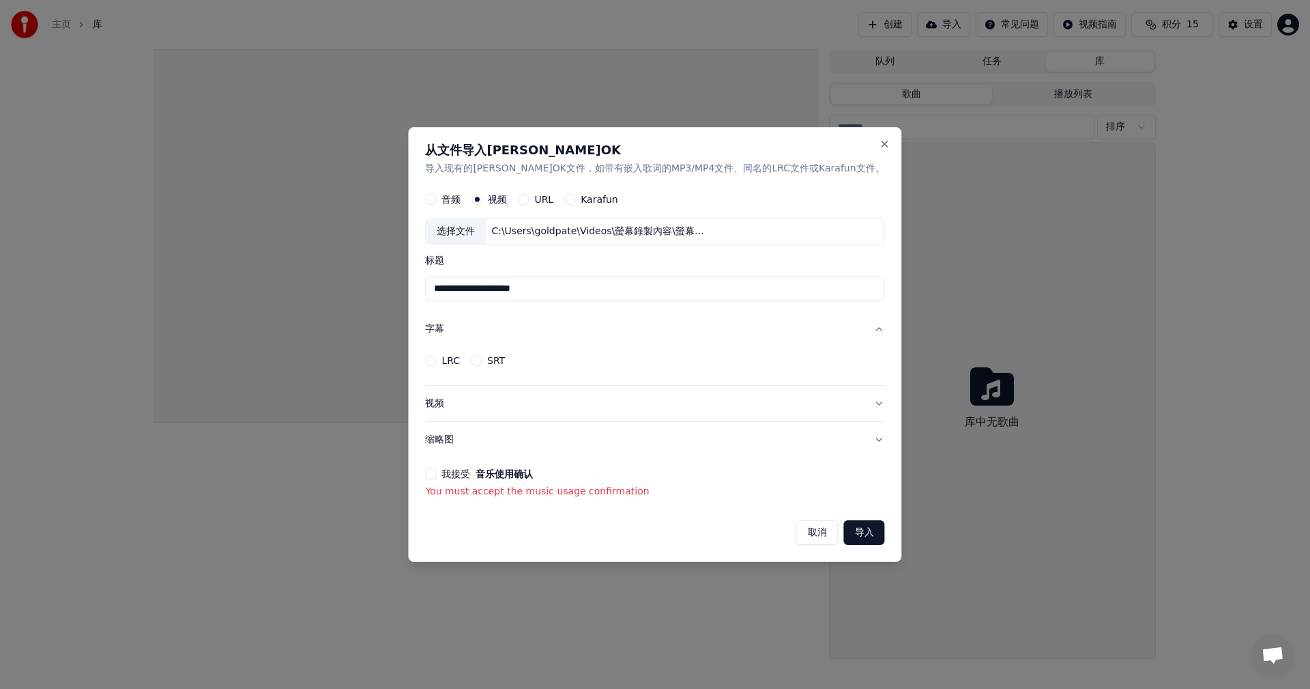
click at [845, 345] on button "字幕" at bounding box center [654, 329] width 459 height 35
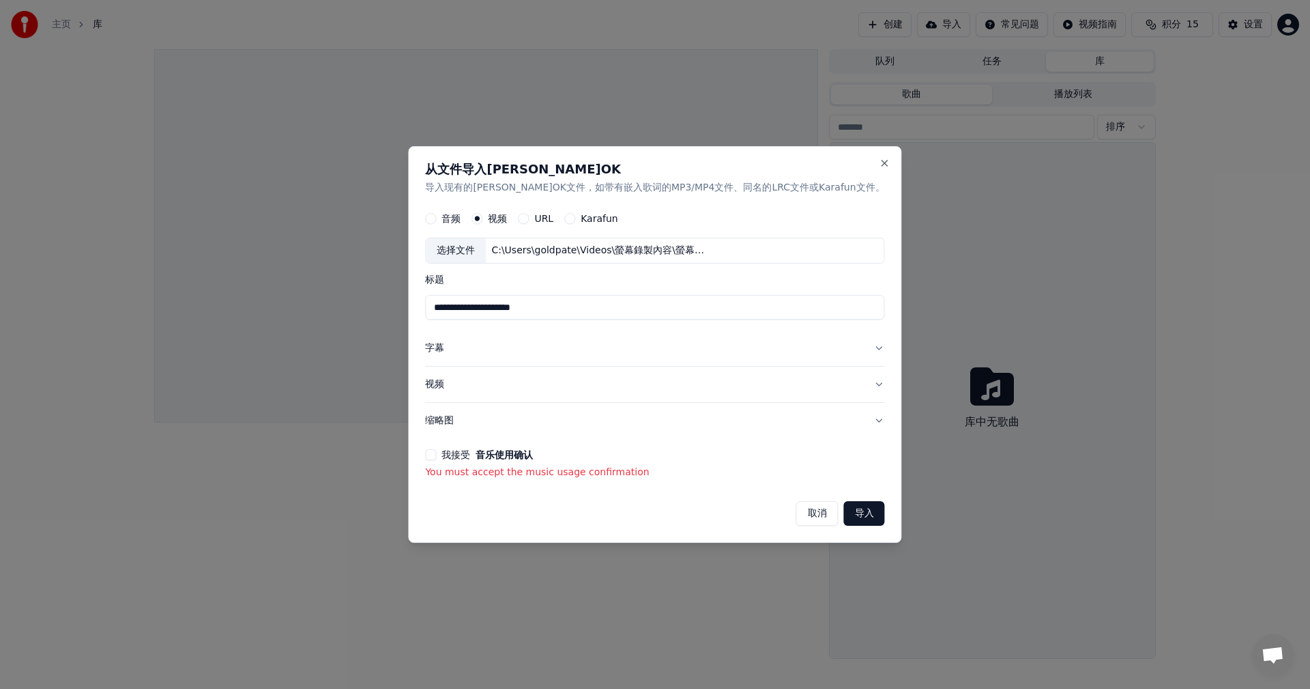
click at [840, 416] on button "缩略图" at bounding box center [654, 420] width 459 height 35
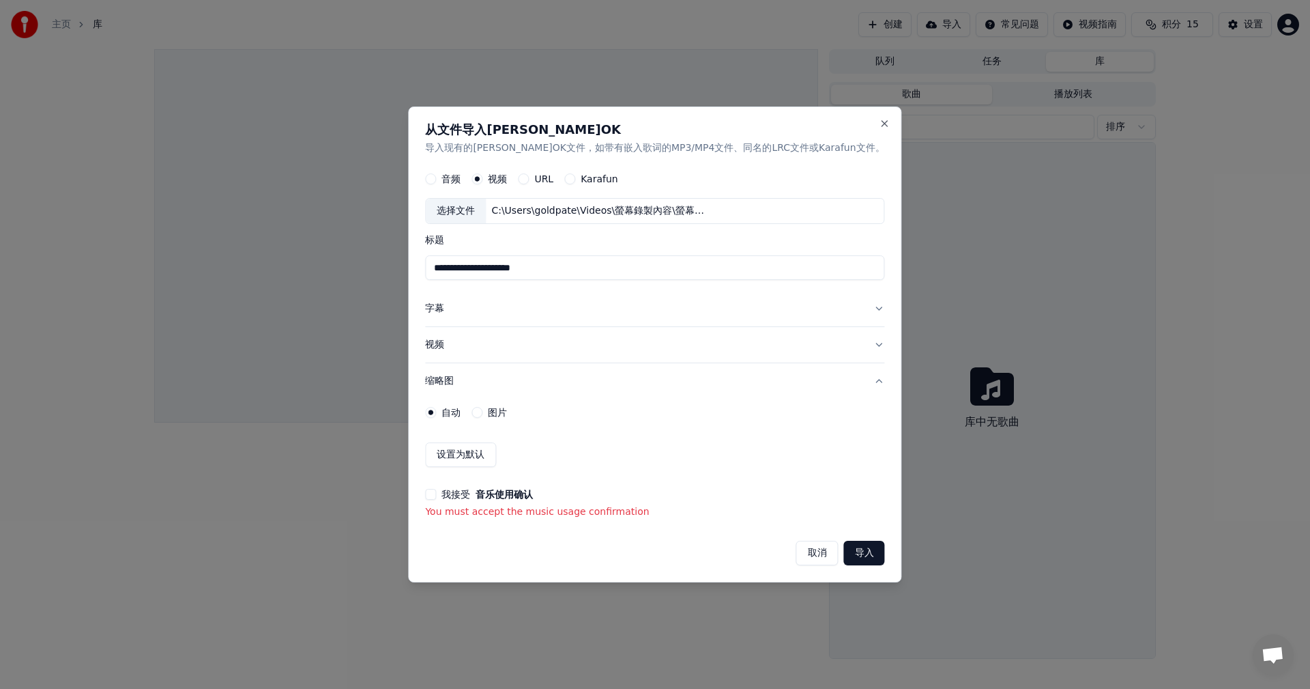
click at [840, 416] on div "自动 图片" at bounding box center [654, 412] width 459 height 27
click at [840, 349] on button "视频" at bounding box center [654, 345] width 459 height 35
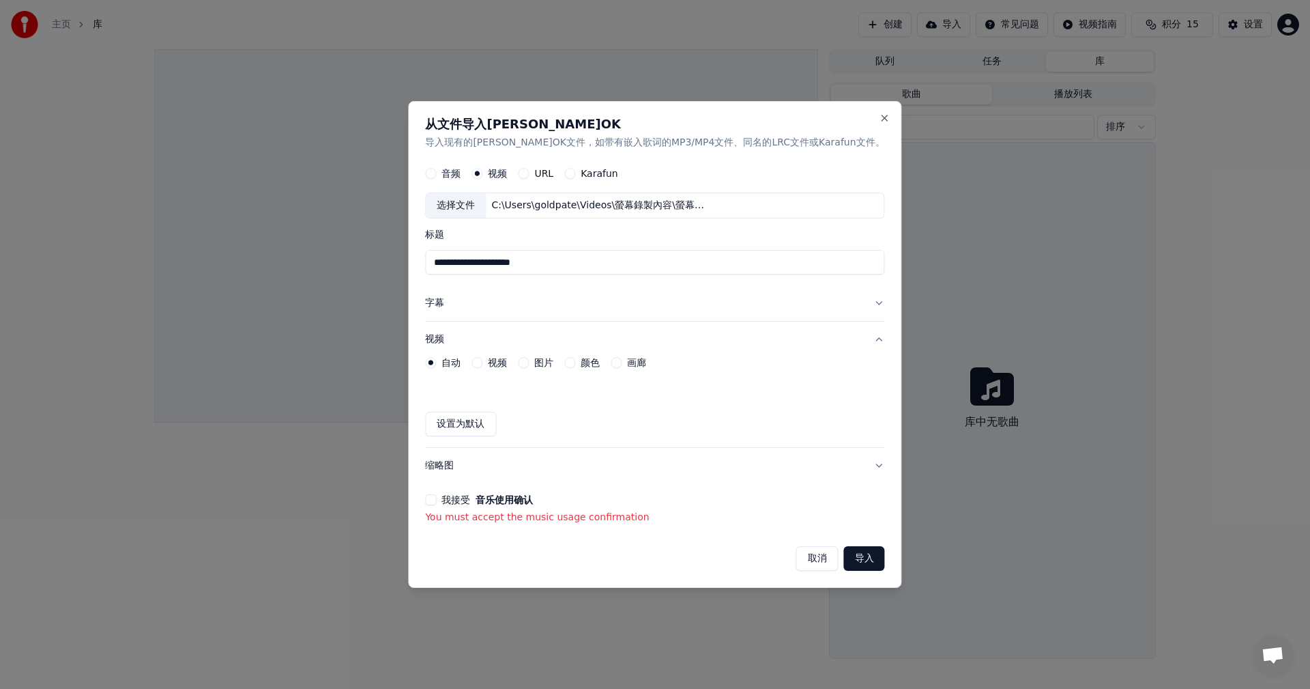
drag, startPoint x: 836, startPoint y: 554, endPoint x: 764, endPoint y: 542, distance: 72.7
click at [844, 552] on button "导入" at bounding box center [864, 558] width 41 height 25
click at [592, 522] on p "You must accept the music usage confirmation" at bounding box center [654, 517] width 459 height 14
click at [553, 175] on label "URL" at bounding box center [543, 174] width 19 height 10
click at [529, 175] on button "URL" at bounding box center [523, 174] width 11 height 11
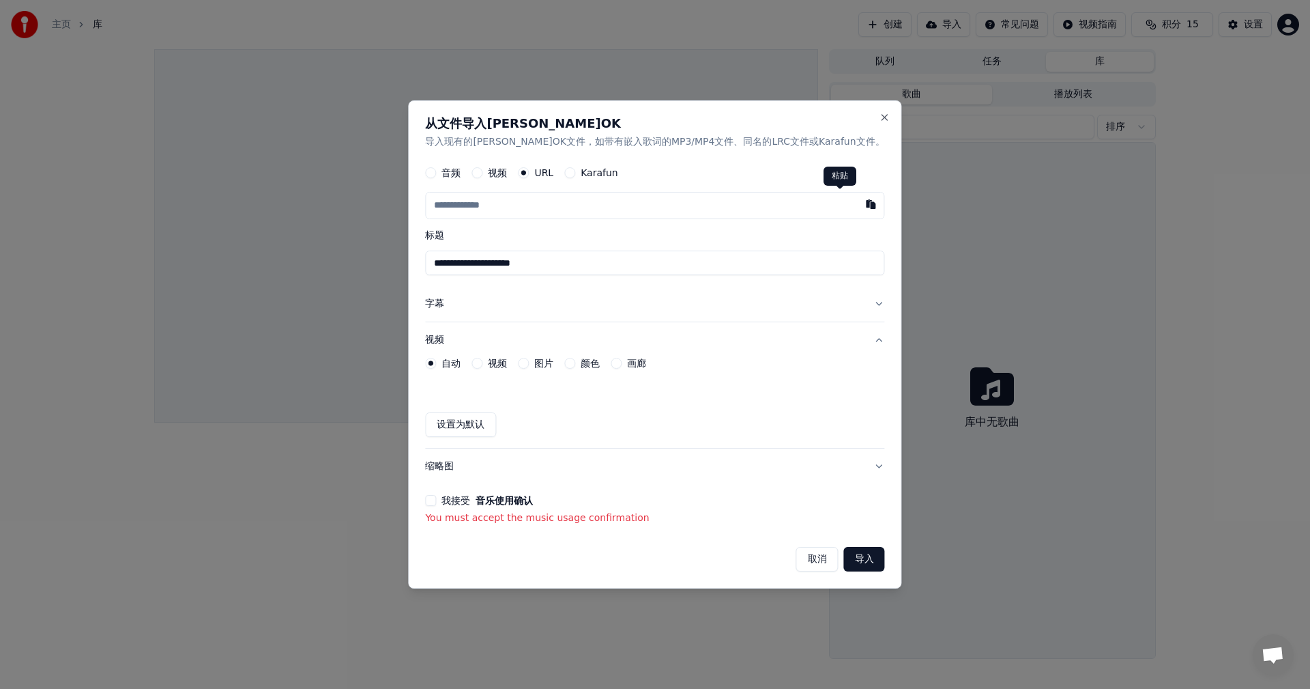
click at [858, 206] on button "button" at bounding box center [871, 204] width 27 height 25
type input "**********"
click at [461, 171] on label "音频" at bounding box center [451, 174] width 19 height 10
click at [436, 171] on button "音频" at bounding box center [430, 173] width 11 height 11
drag, startPoint x: 856, startPoint y: 123, endPoint x: 803, endPoint y: 141, distance: 56.3
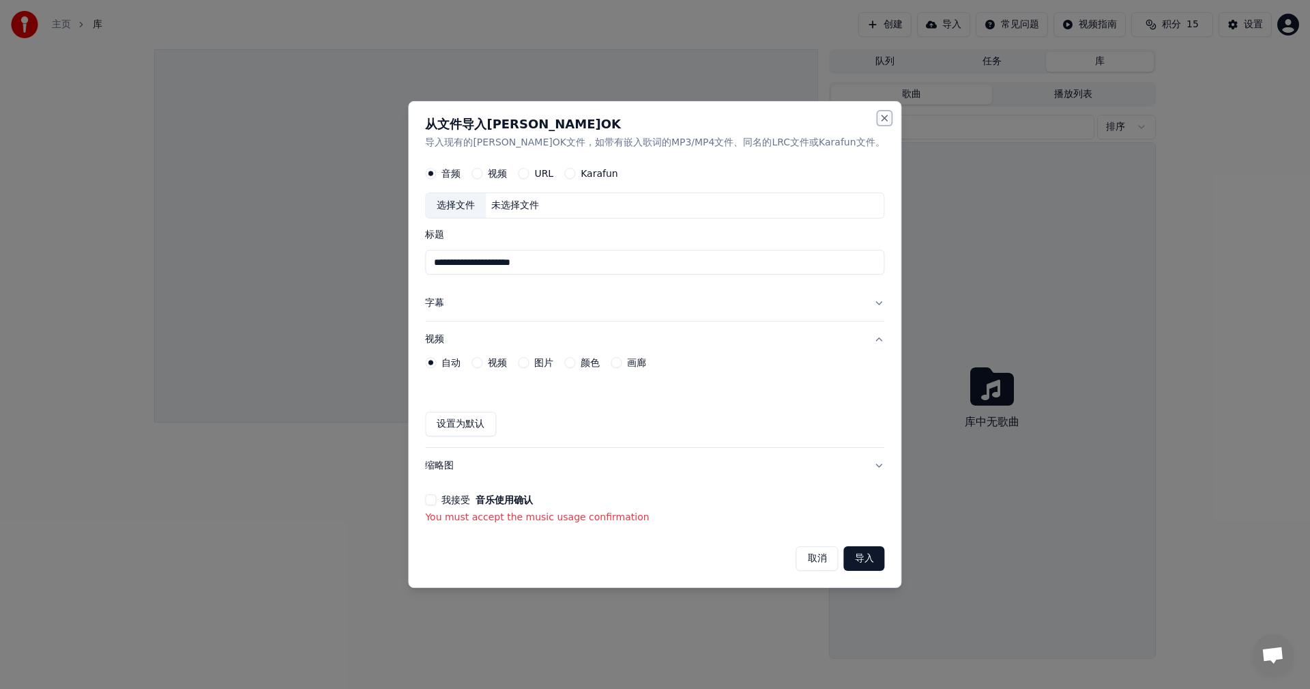
click at [880, 123] on button "Close" at bounding box center [885, 118] width 11 height 11
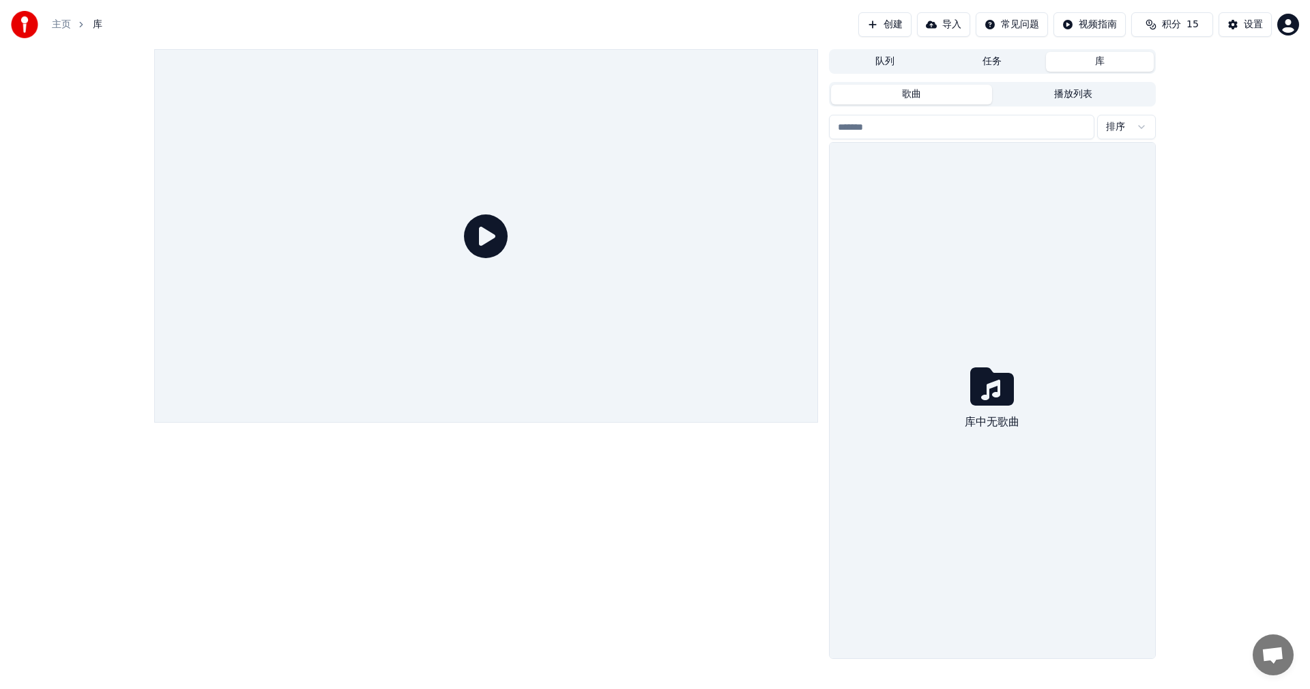
click at [918, 99] on button "歌曲" at bounding box center [912, 95] width 162 height 20
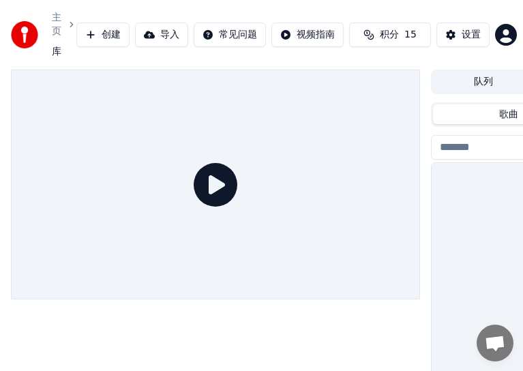
click at [210, 179] on icon at bounding box center [216, 185] width 44 height 44
click at [109, 33] on button "创建" at bounding box center [102, 35] width 53 height 25
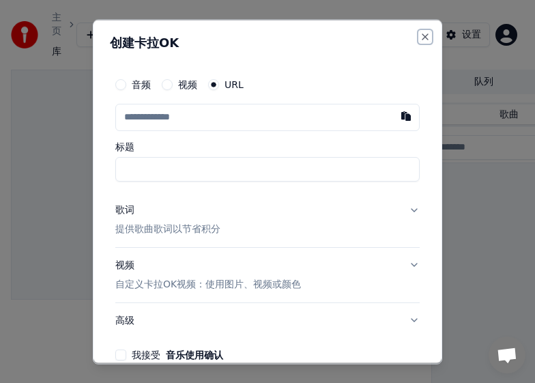
click at [420, 32] on button "Close" at bounding box center [425, 36] width 11 height 11
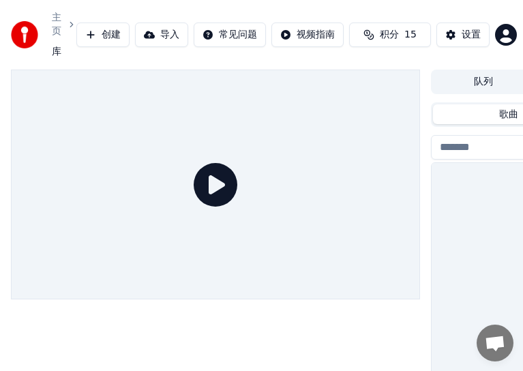
click at [167, 38] on button "导入" at bounding box center [161, 35] width 53 height 25
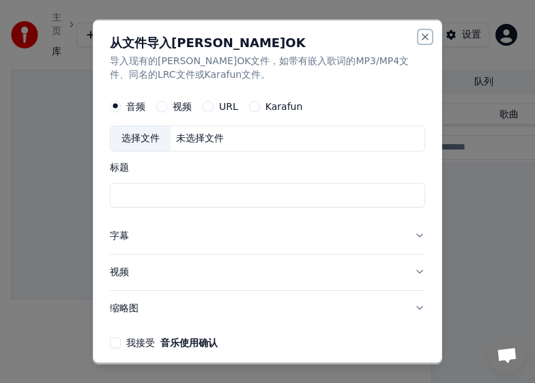
click at [420, 37] on button "Close" at bounding box center [425, 36] width 11 height 11
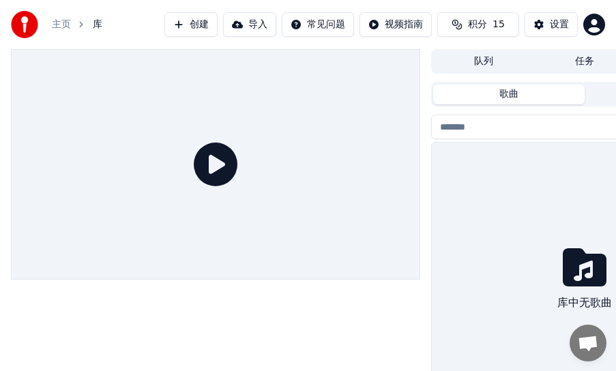
click at [578, 287] on icon at bounding box center [585, 267] width 44 height 38
click at [595, 339] on span "打開聊天" at bounding box center [588, 345] width 22 height 18
